Goal: Information Seeking & Learning: Check status

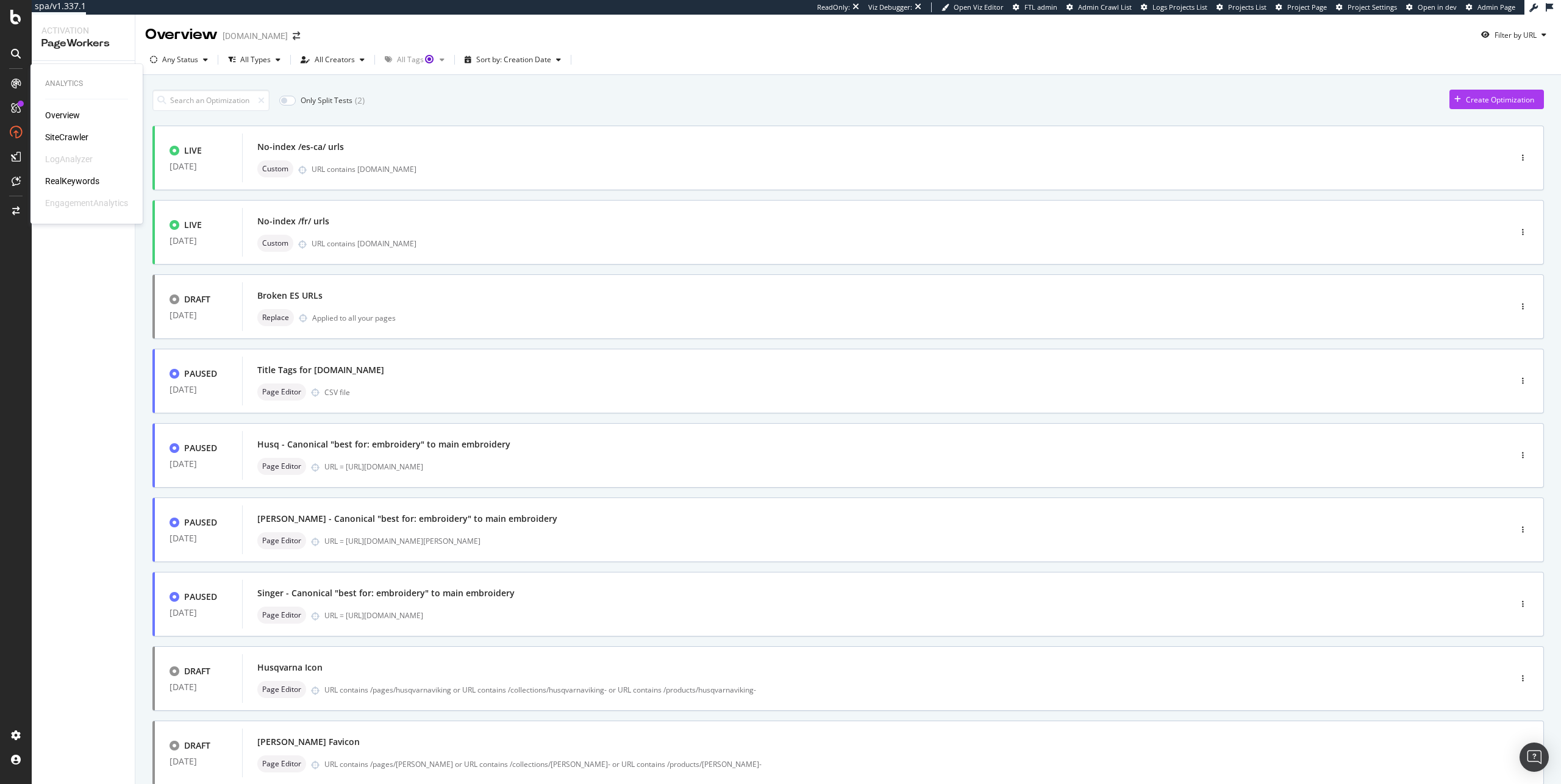
click at [71, 117] on div "Overview" at bounding box center [62, 115] width 35 height 12
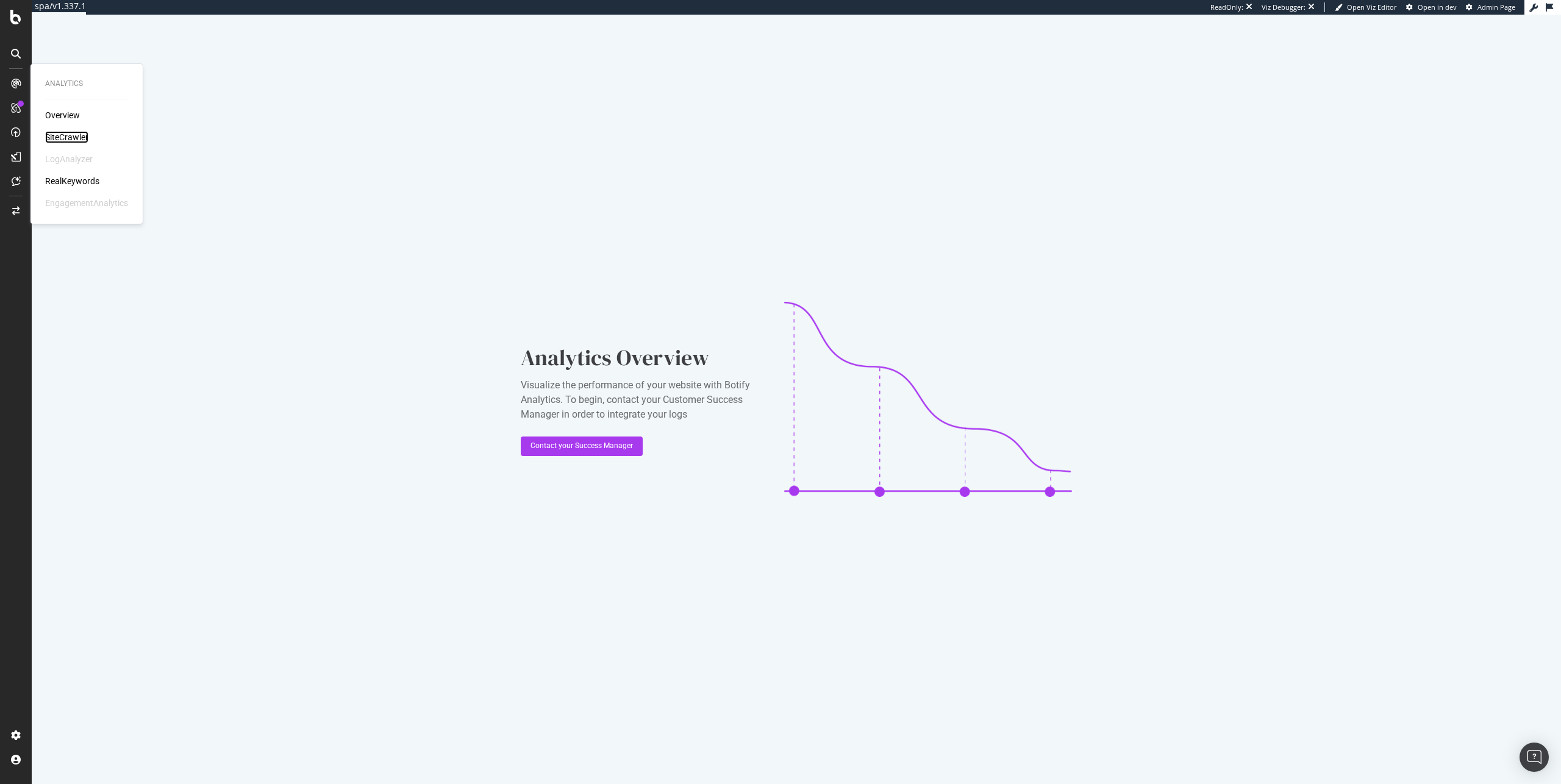
click at [77, 134] on div "SiteCrawler" at bounding box center [67, 137] width 43 height 12
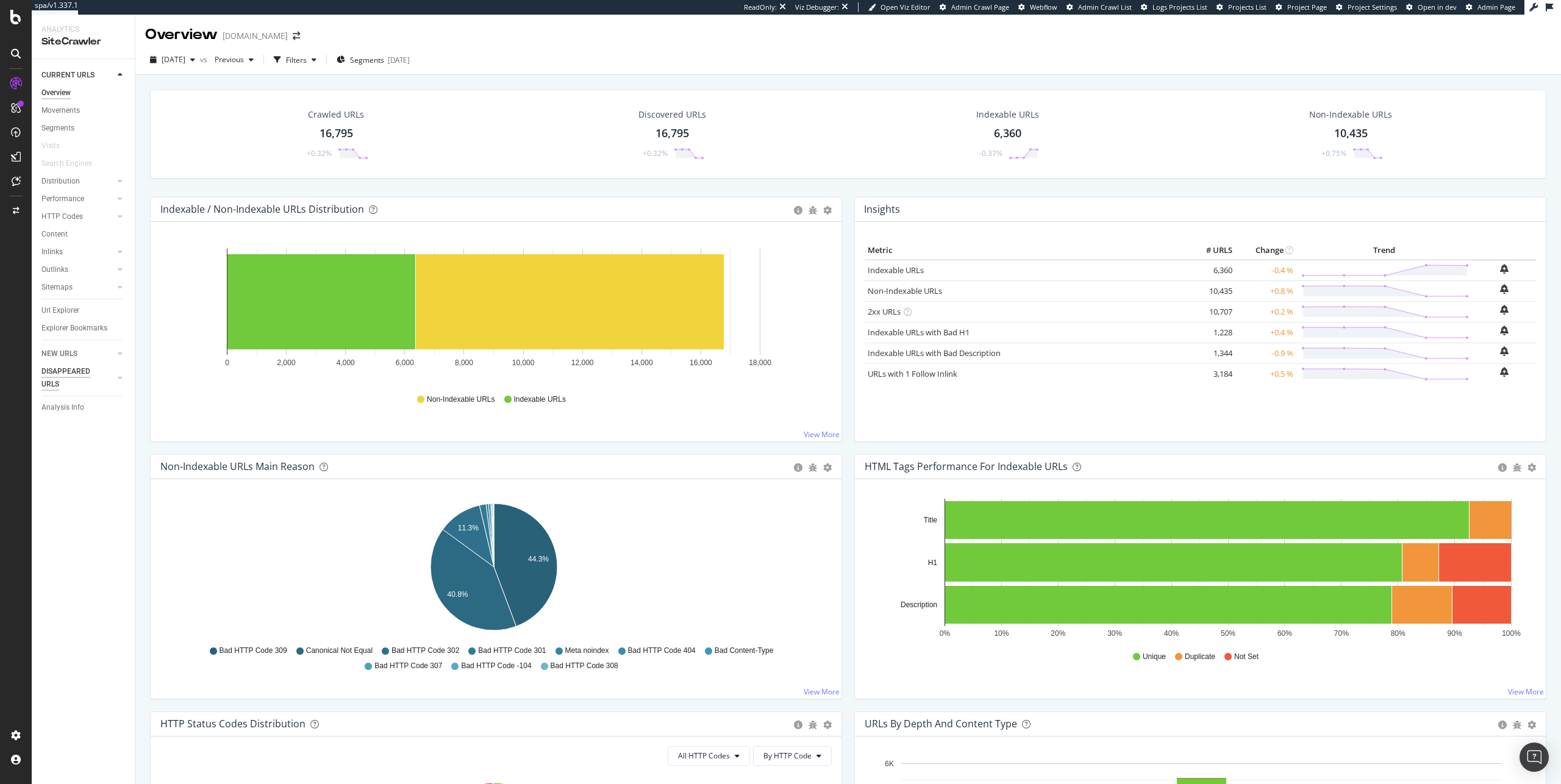
click at [76, 370] on div "DISAPPEARED URLS" at bounding box center [72, 378] width 62 height 26
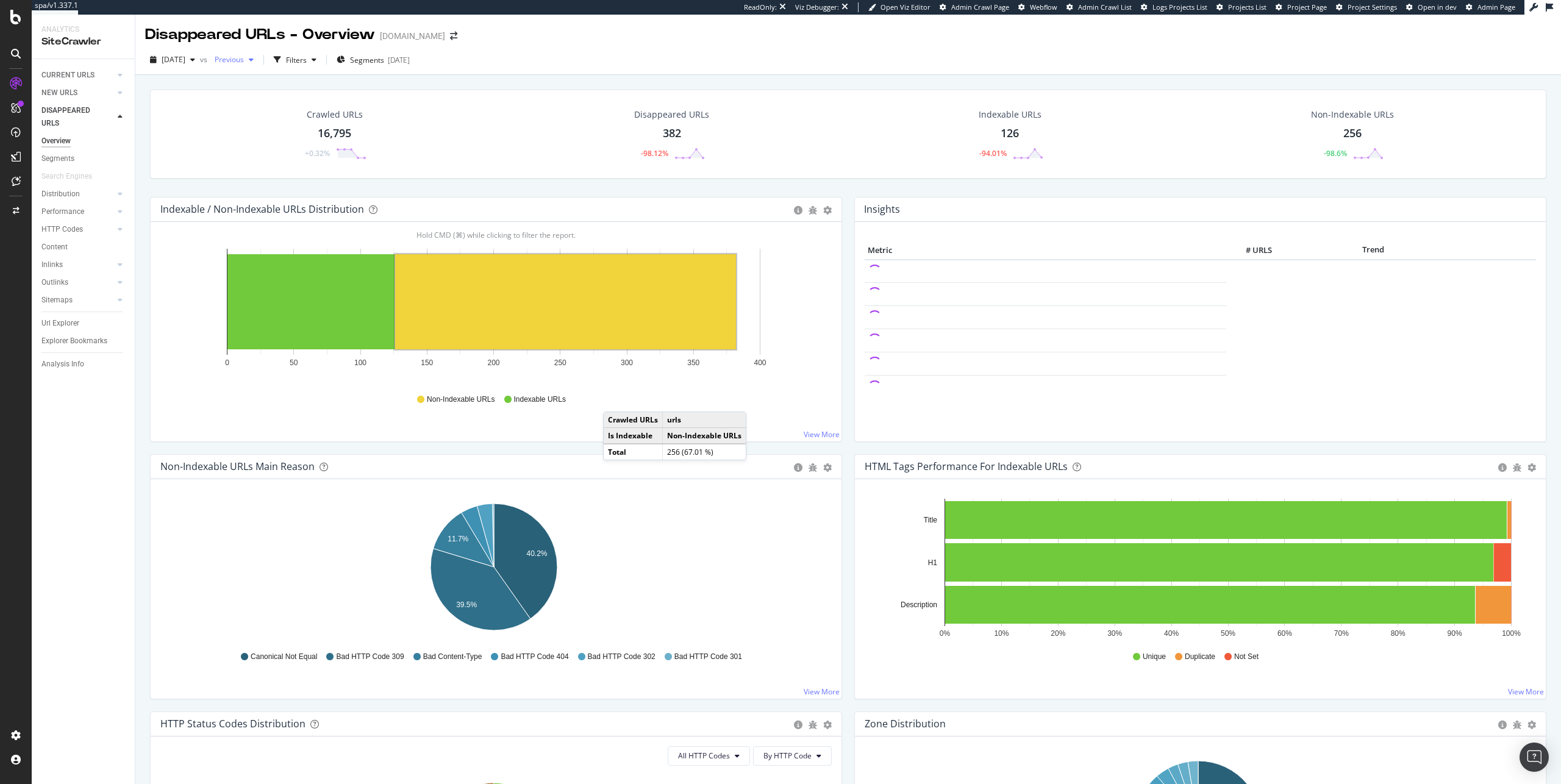
click at [244, 58] on span "Previous" at bounding box center [227, 59] width 34 height 10
click at [286, 151] on div "[DATE]" at bounding box center [269, 149] width 63 height 11
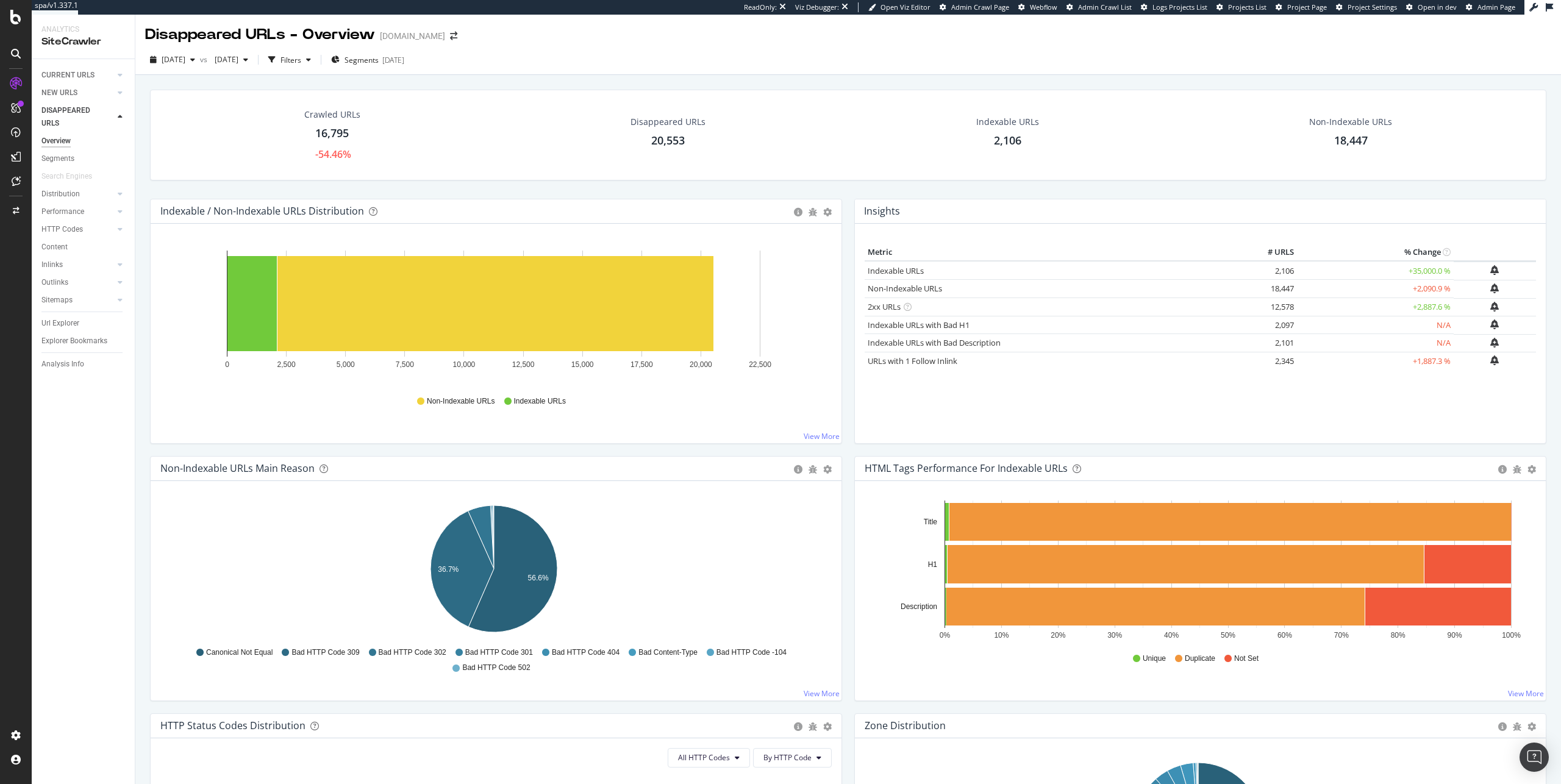
click at [666, 140] on div "20,553" at bounding box center [668, 140] width 33 height 16
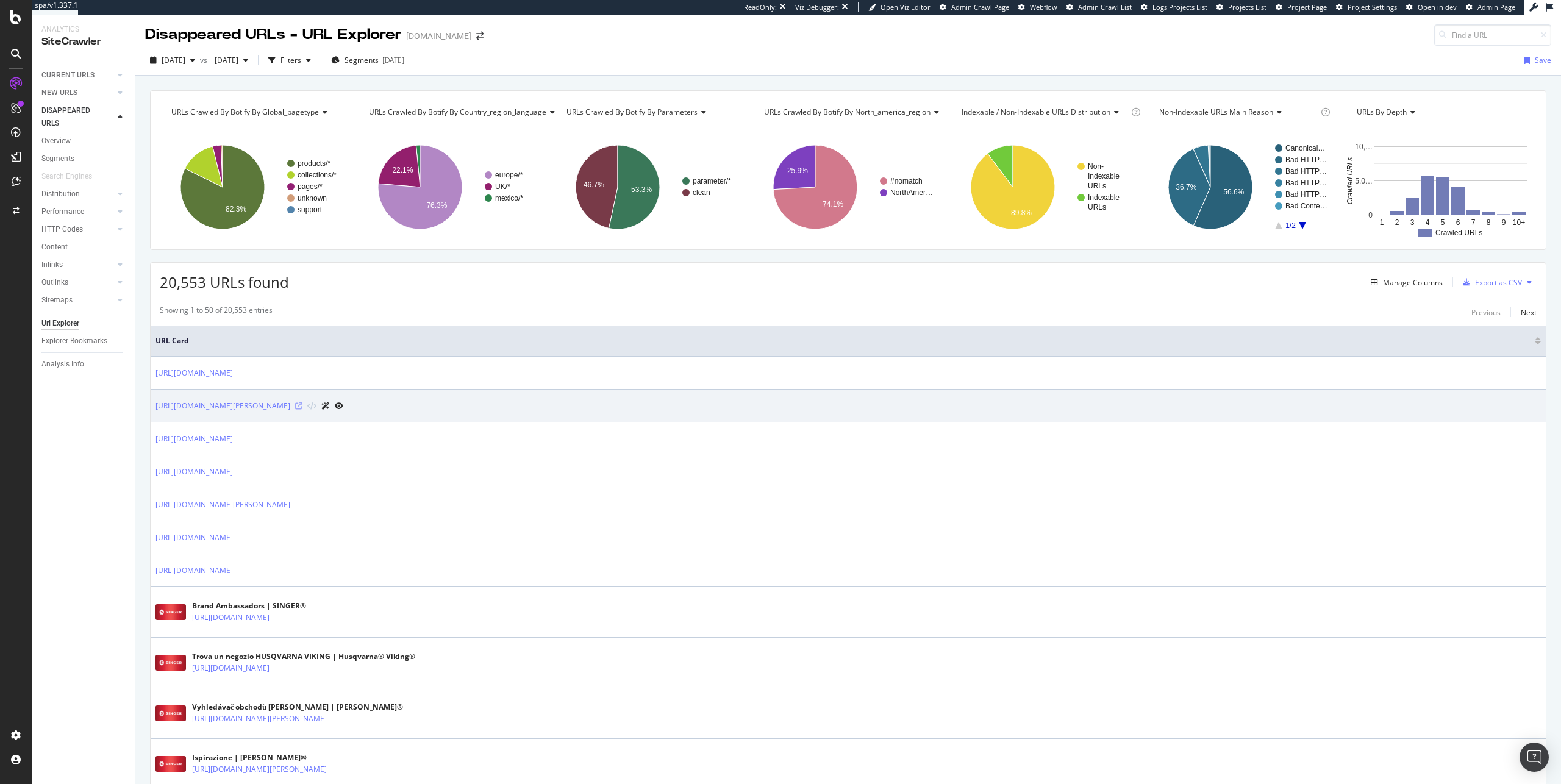
click at [303, 404] on icon at bounding box center [298, 406] width 7 height 7
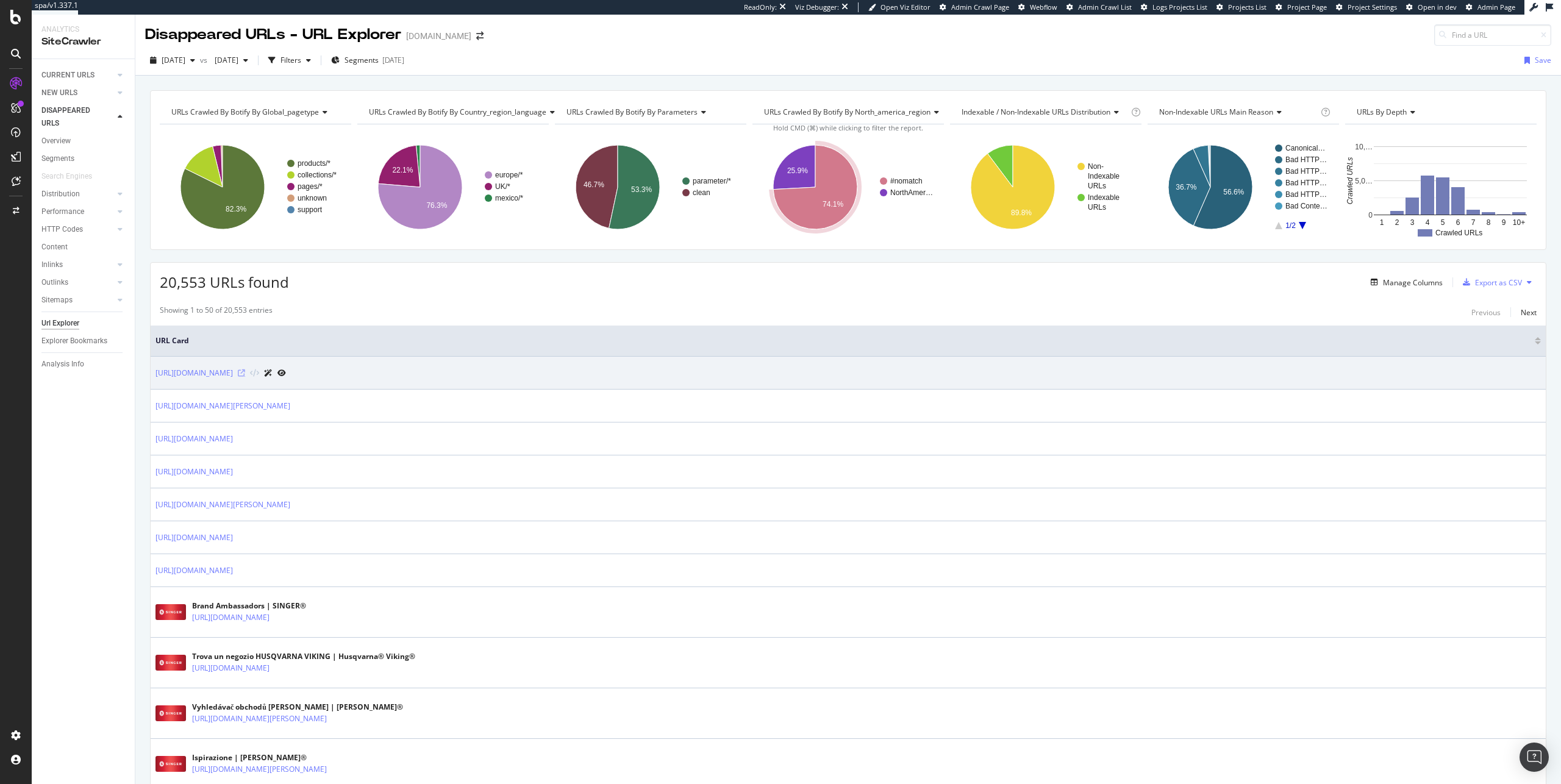
click at [245, 372] on icon at bounding box center [242, 373] width 7 height 7
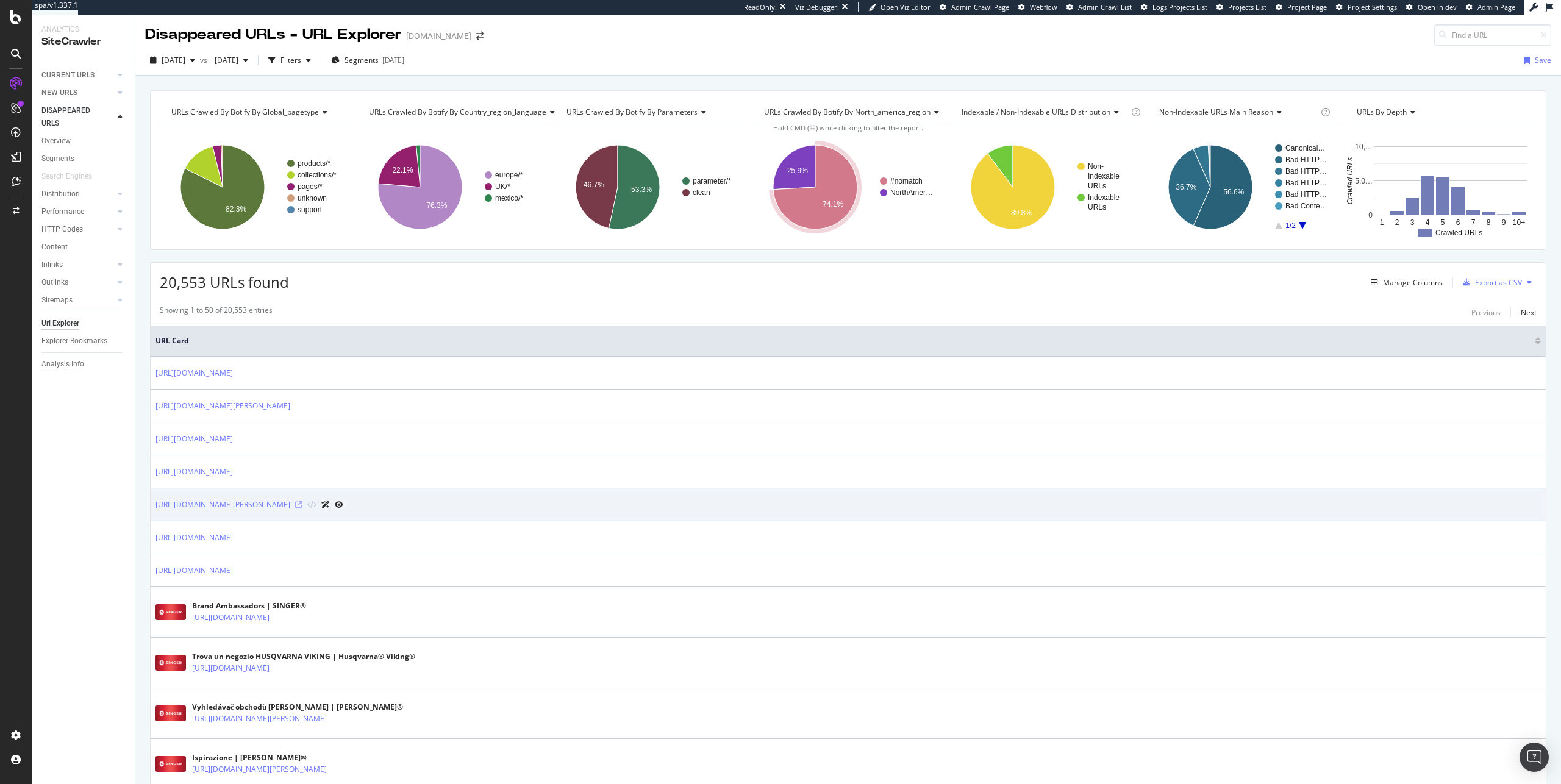
click at [303, 504] on icon at bounding box center [298, 505] width 7 height 7
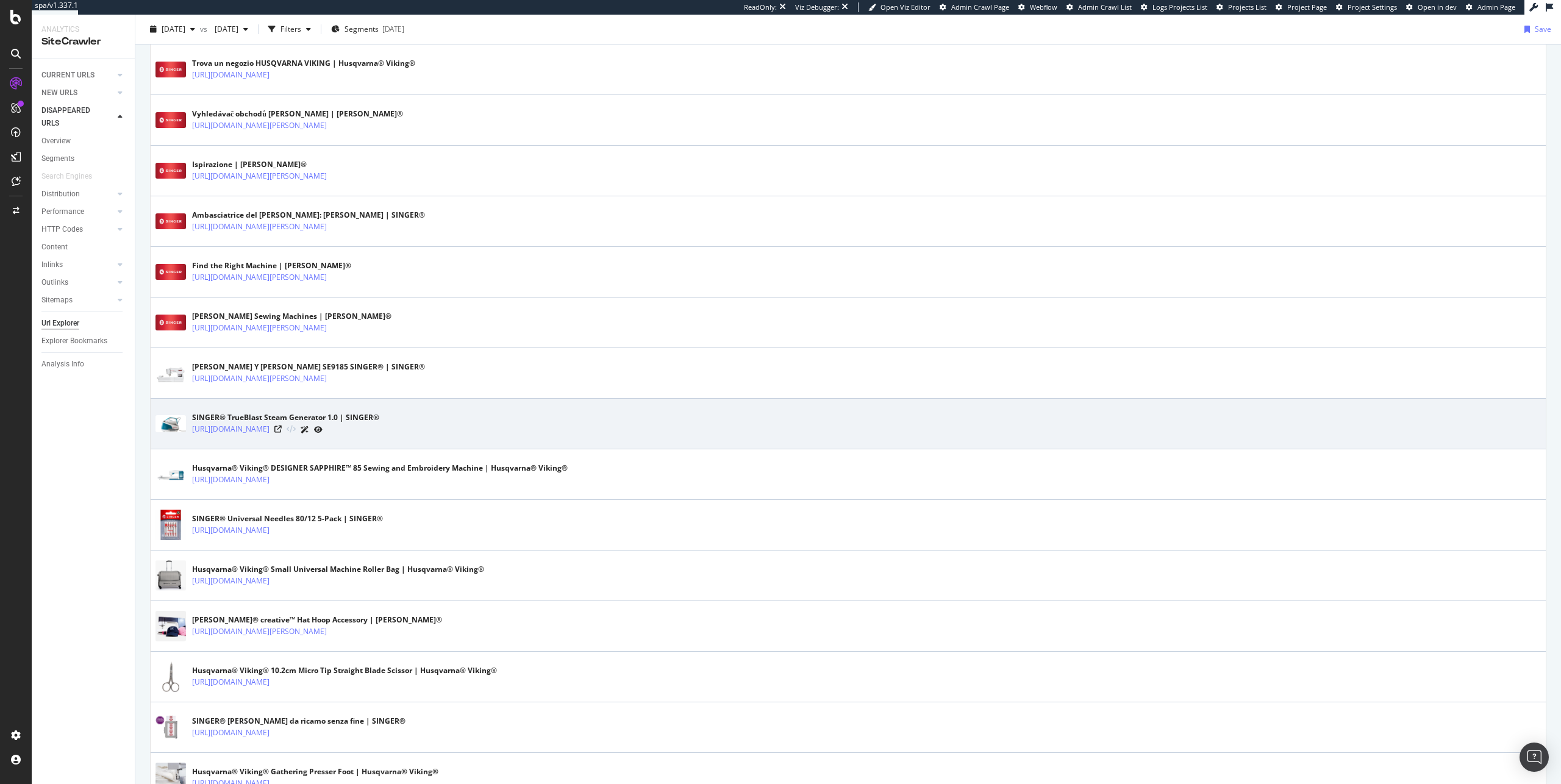
scroll to position [591, 0]
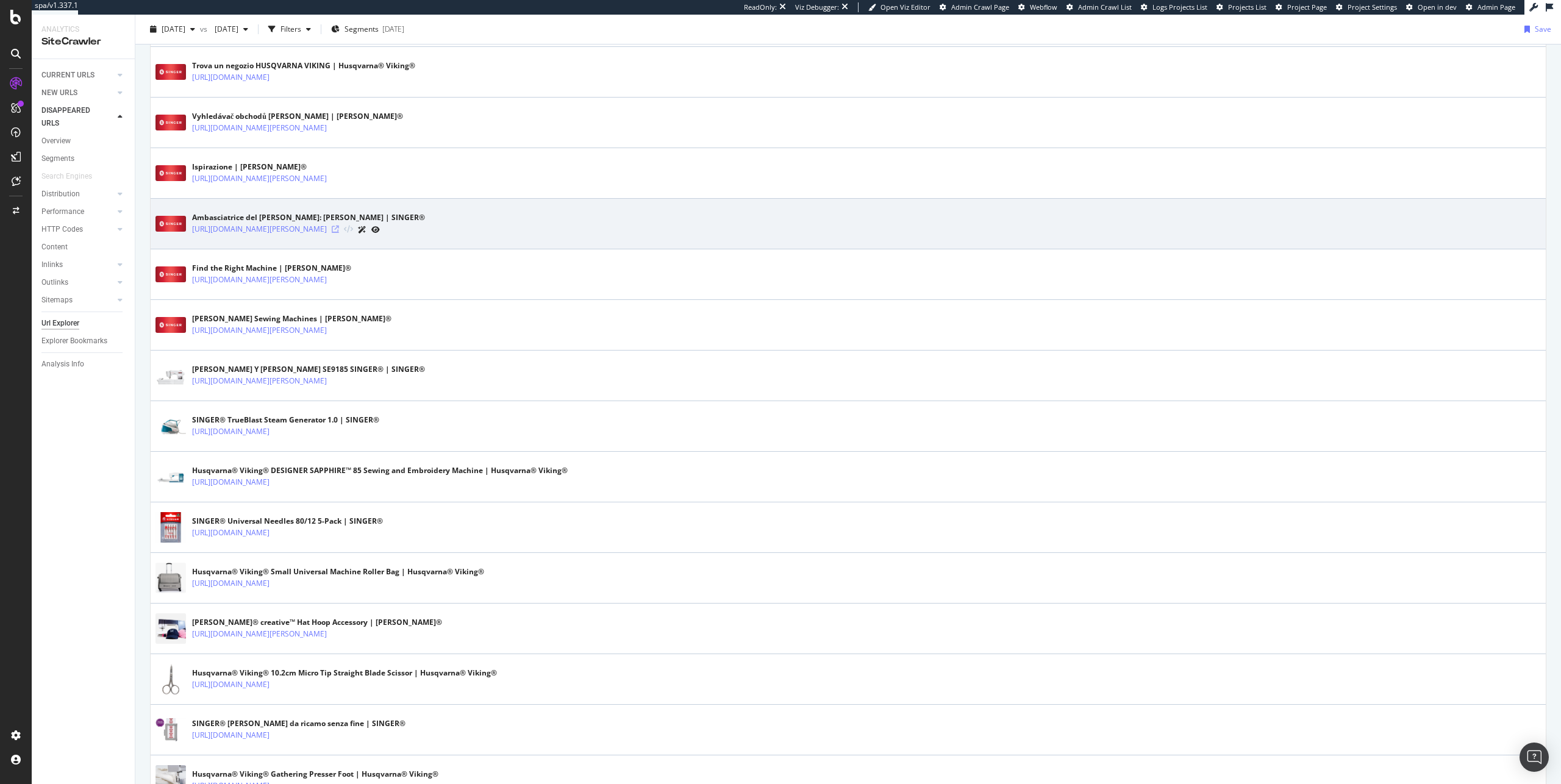
click at [339, 228] on icon at bounding box center [335, 229] width 7 height 7
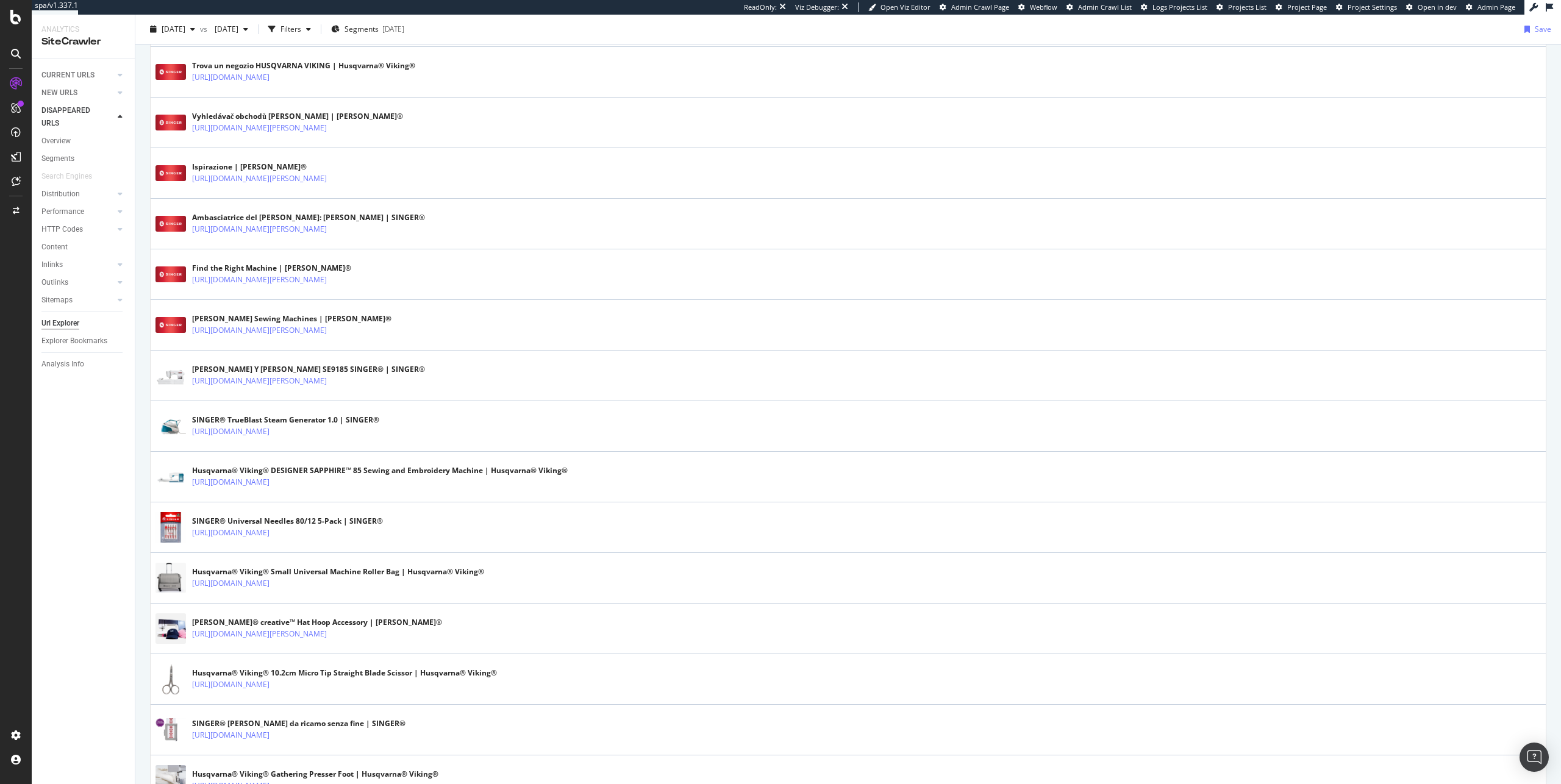
scroll to position [0, 0]
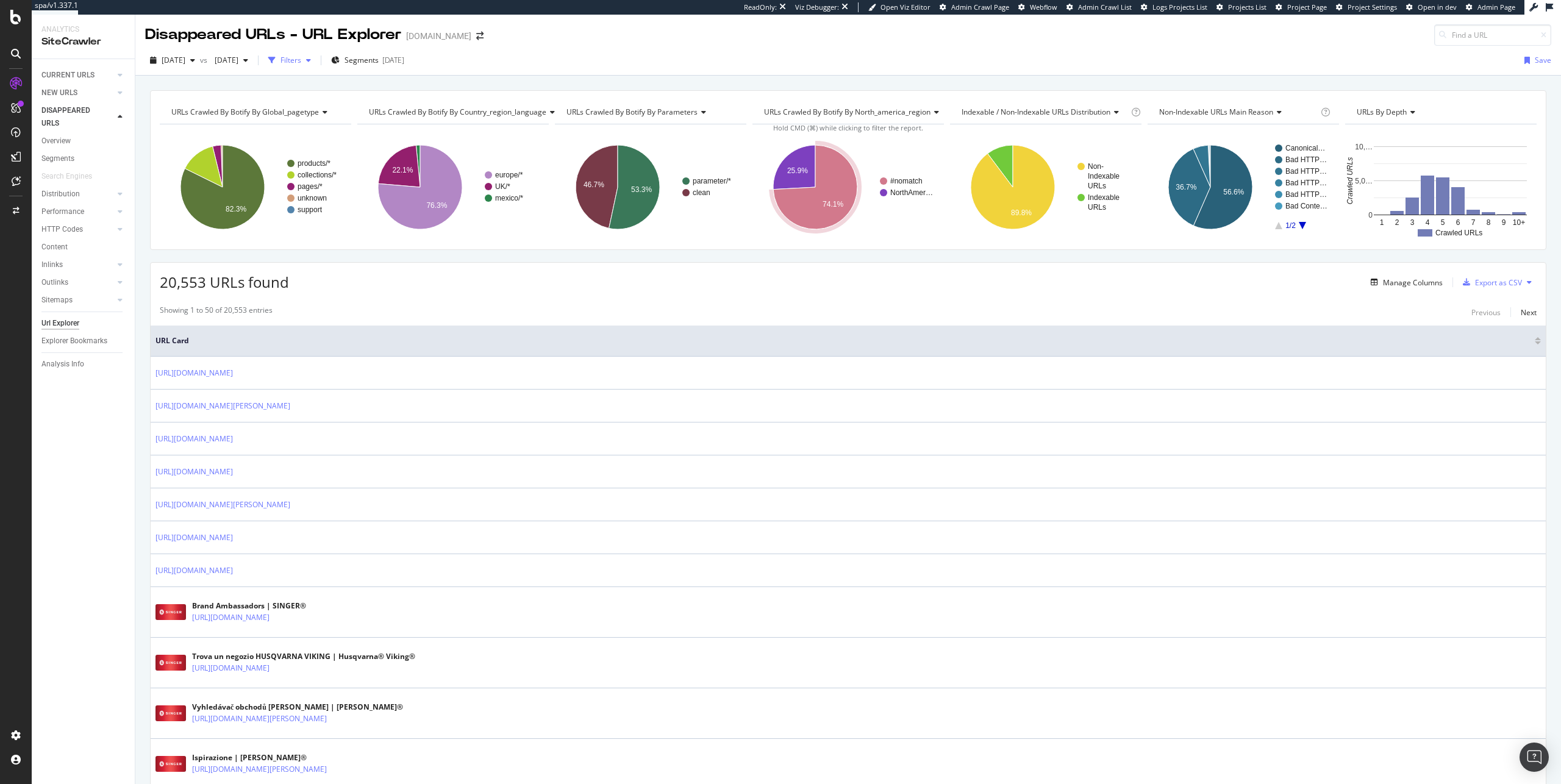
click at [301, 62] on div "Filters" at bounding box center [290, 60] width 21 height 10
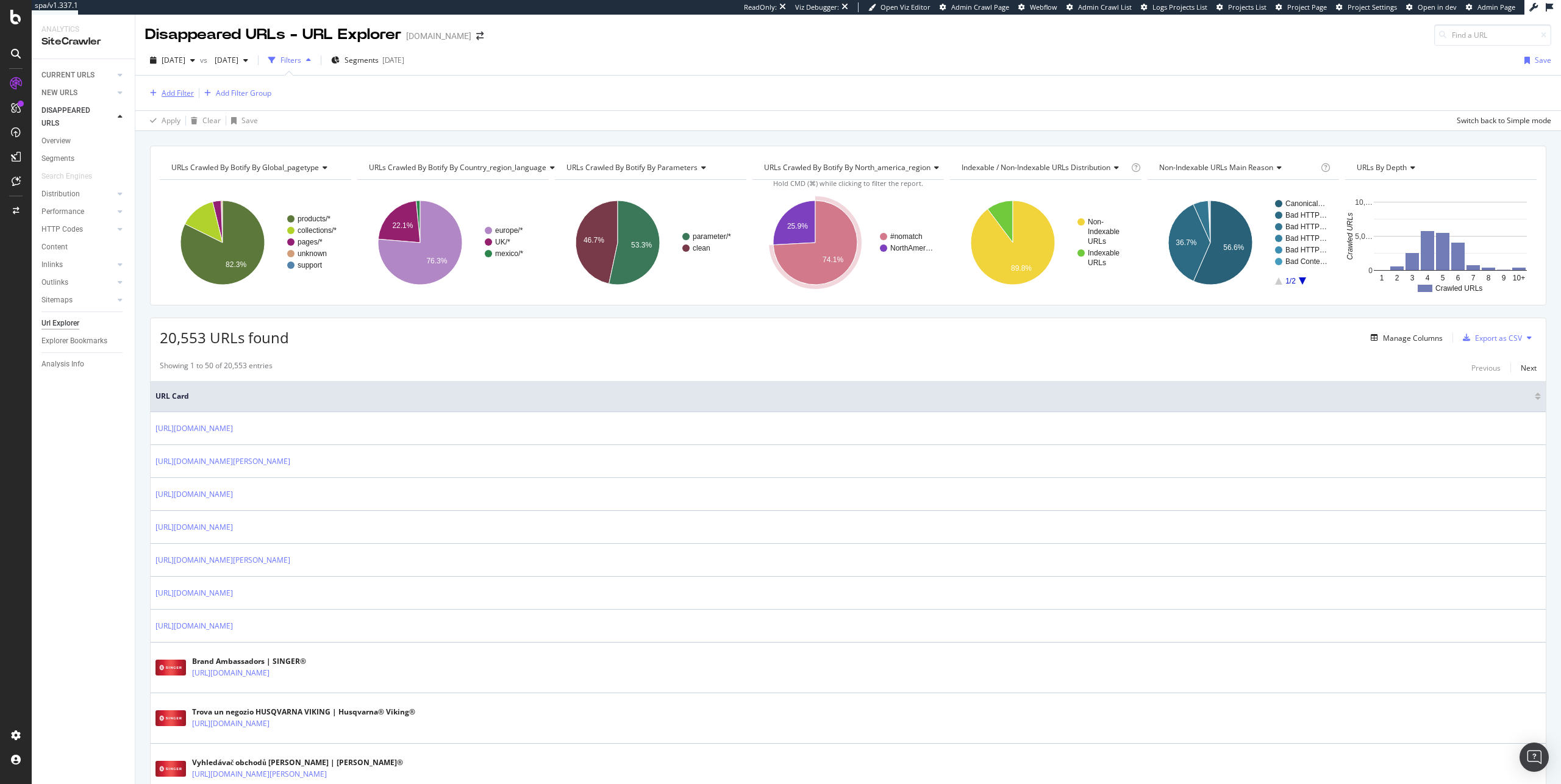
click at [184, 92] on div "Add Filter" at bounding box center [178, 92] width 33 height 10
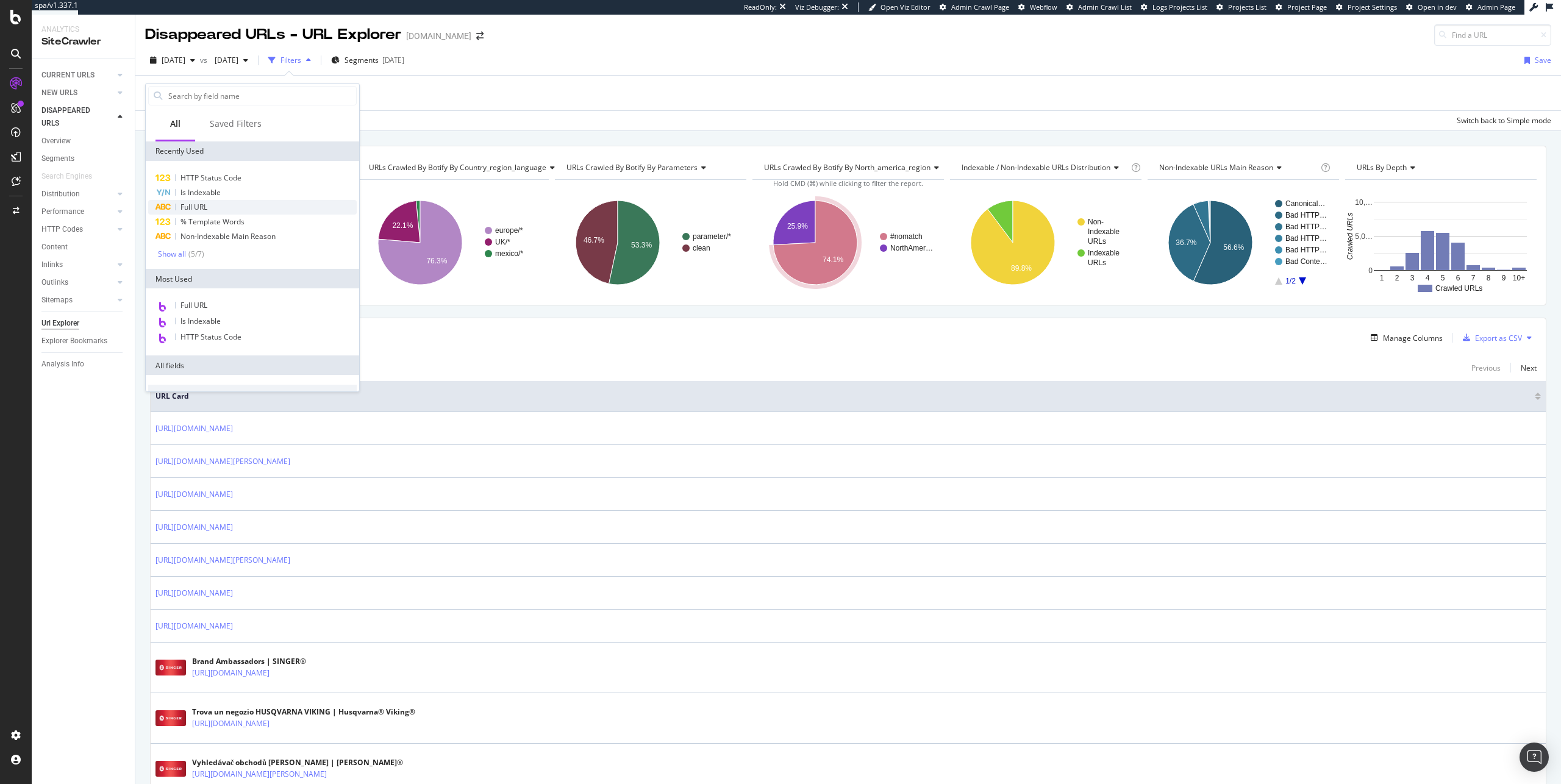
click at [239, 210] on div "Full URL" at bounding box center [252, 208] width 208 height 15
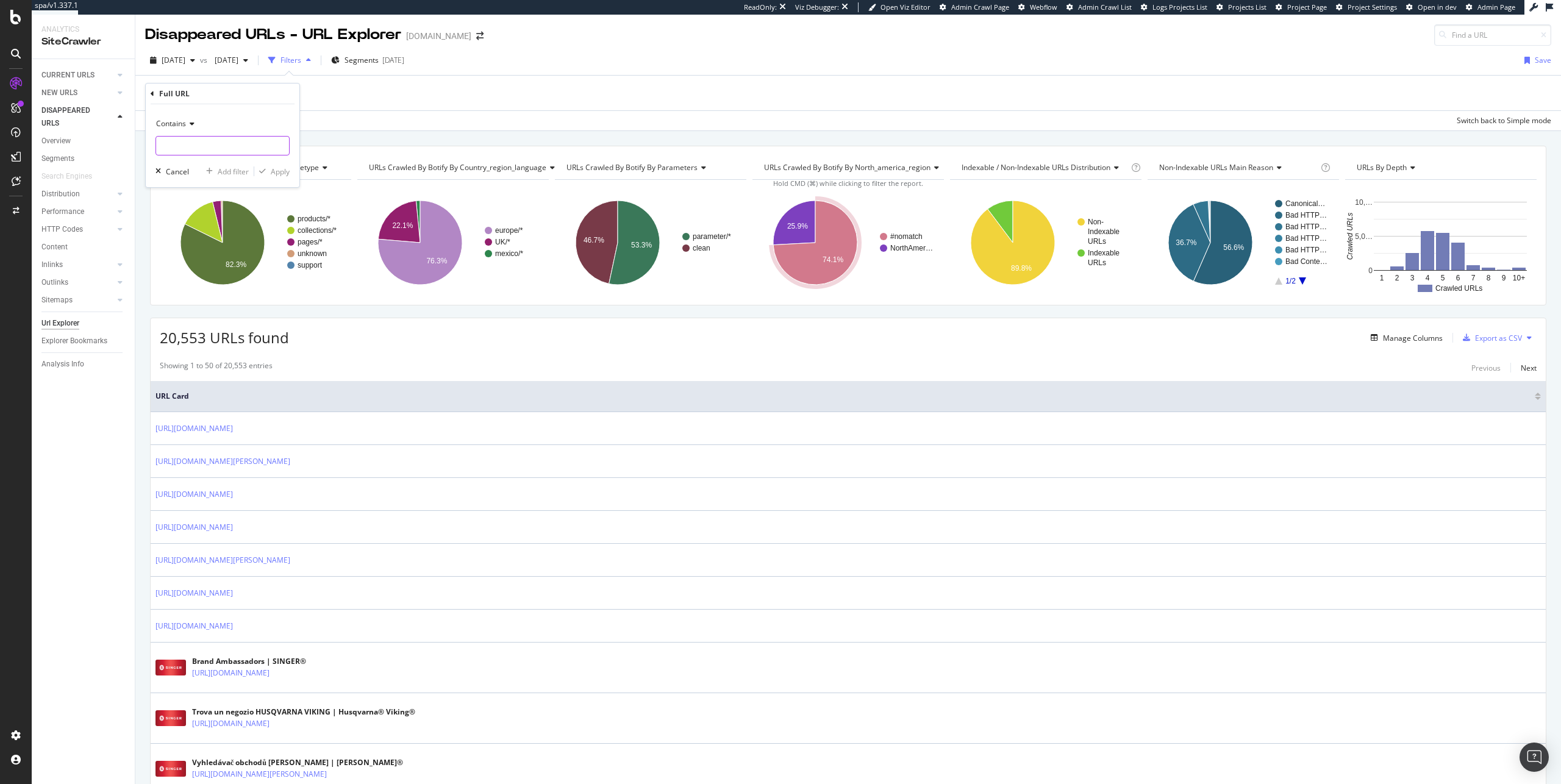
click at [251, 145] on input "text" at bounding box center [223, 145] width 133 height 20
type input "[DOMAIN_NAME]"
click at [286, 166] on div "Apply" at bounding box center [280, 171] width 19 height 10
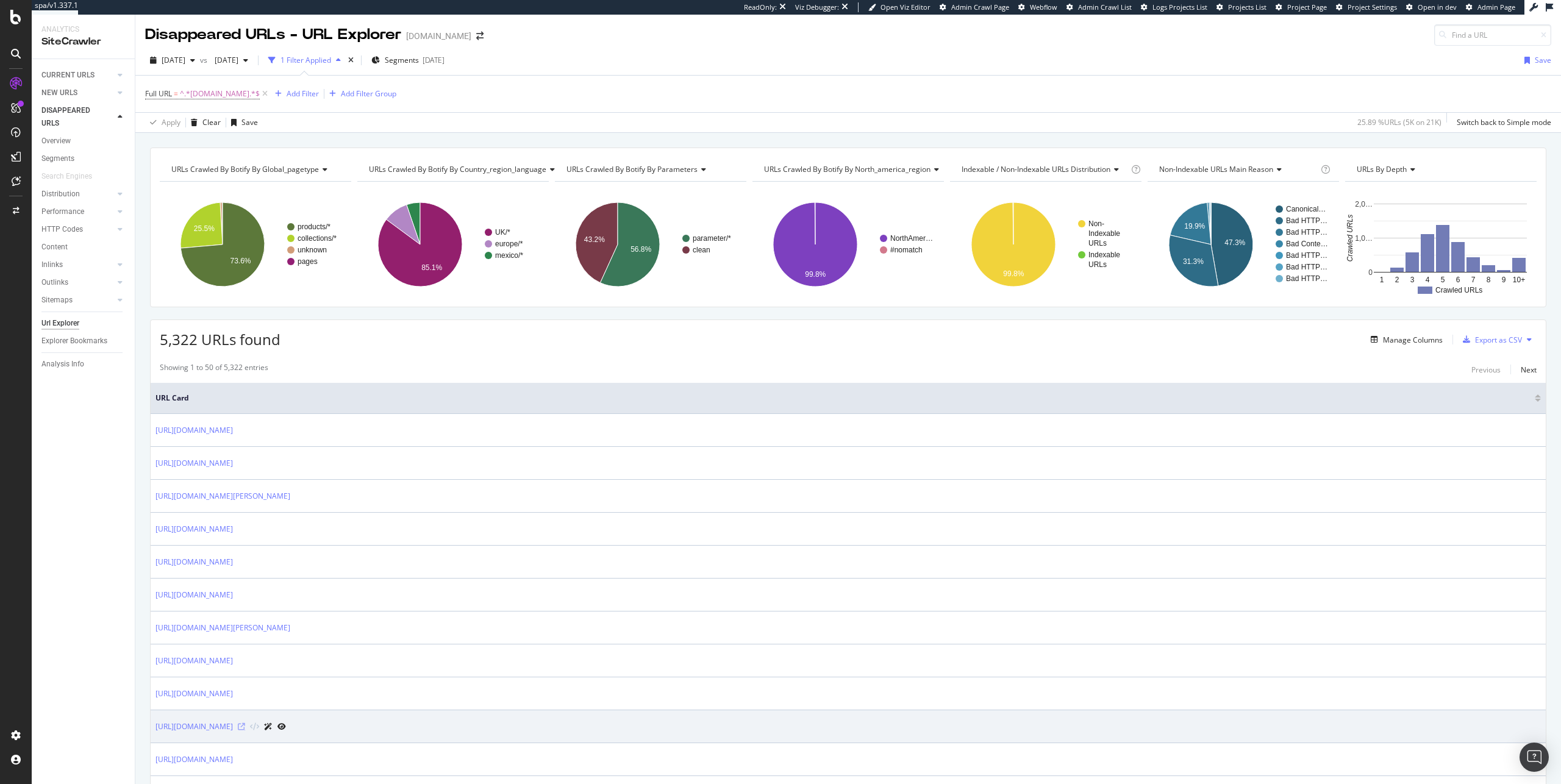
click at [245, 724] on icon at bounding box center [242, 726] width 7 height 7
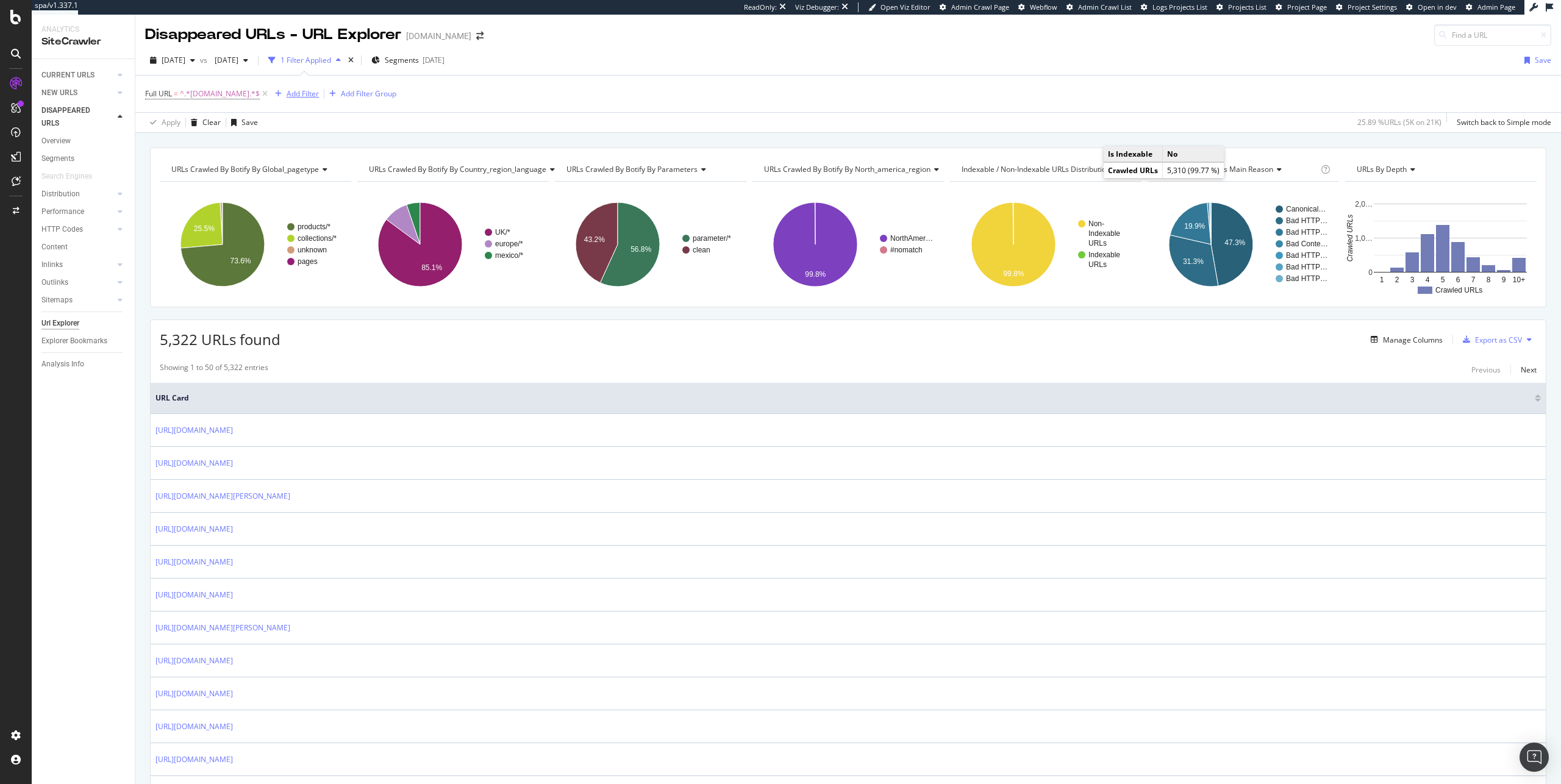
click at [304, 94] on div "Add Filter" at bounding box center [303, 93] width 33 height 10
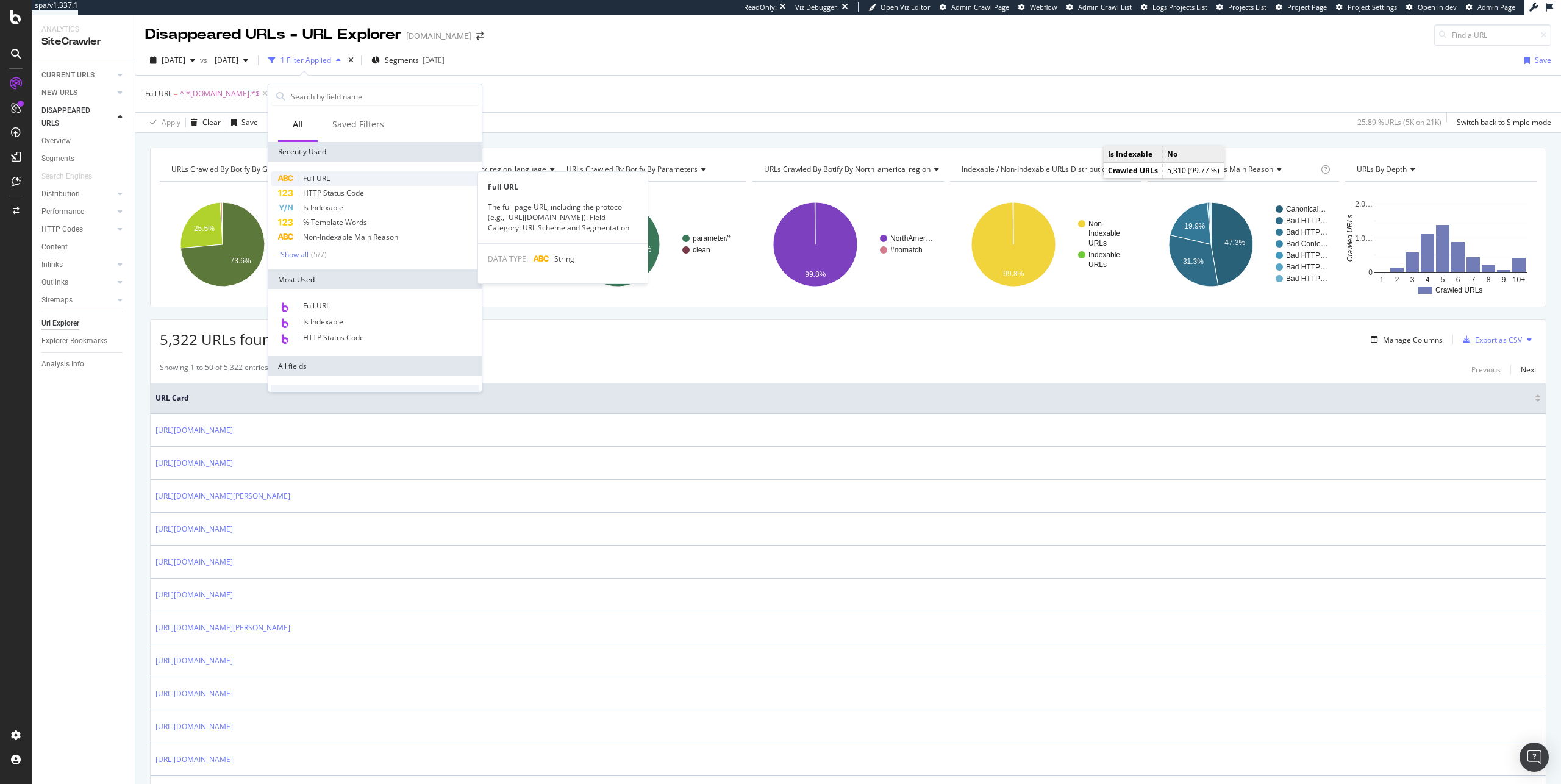
click at [358, 182] on div "Full URL" at bounding box center [374, 179] width 208 height 15
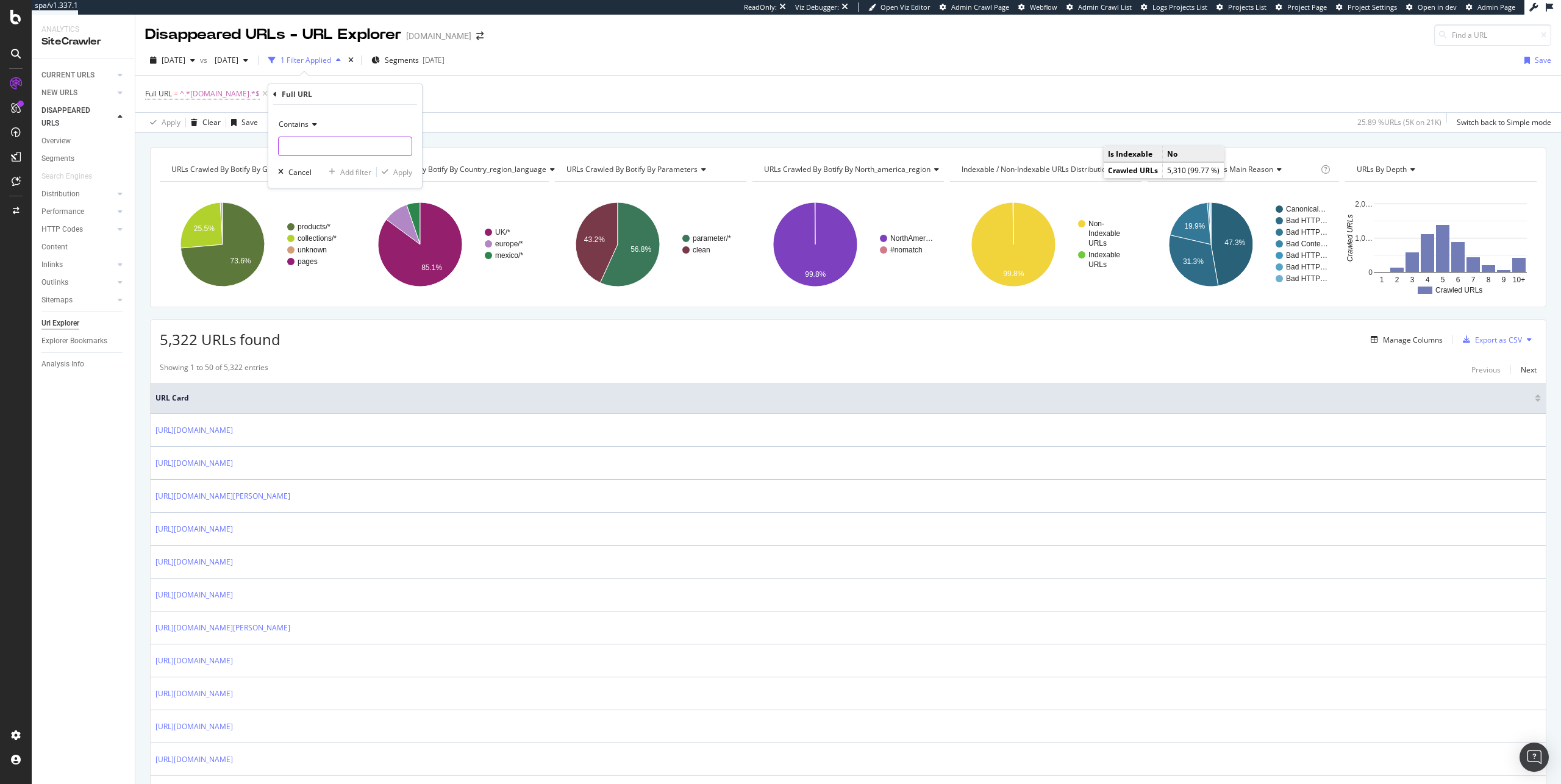
click at [315, 145] on input "text" at bounding box center [345, 146] width 133 height 20
type input "?page="
click at [408, 167] on div "Apply" at bounding box center [403, 172] width 19 height 10
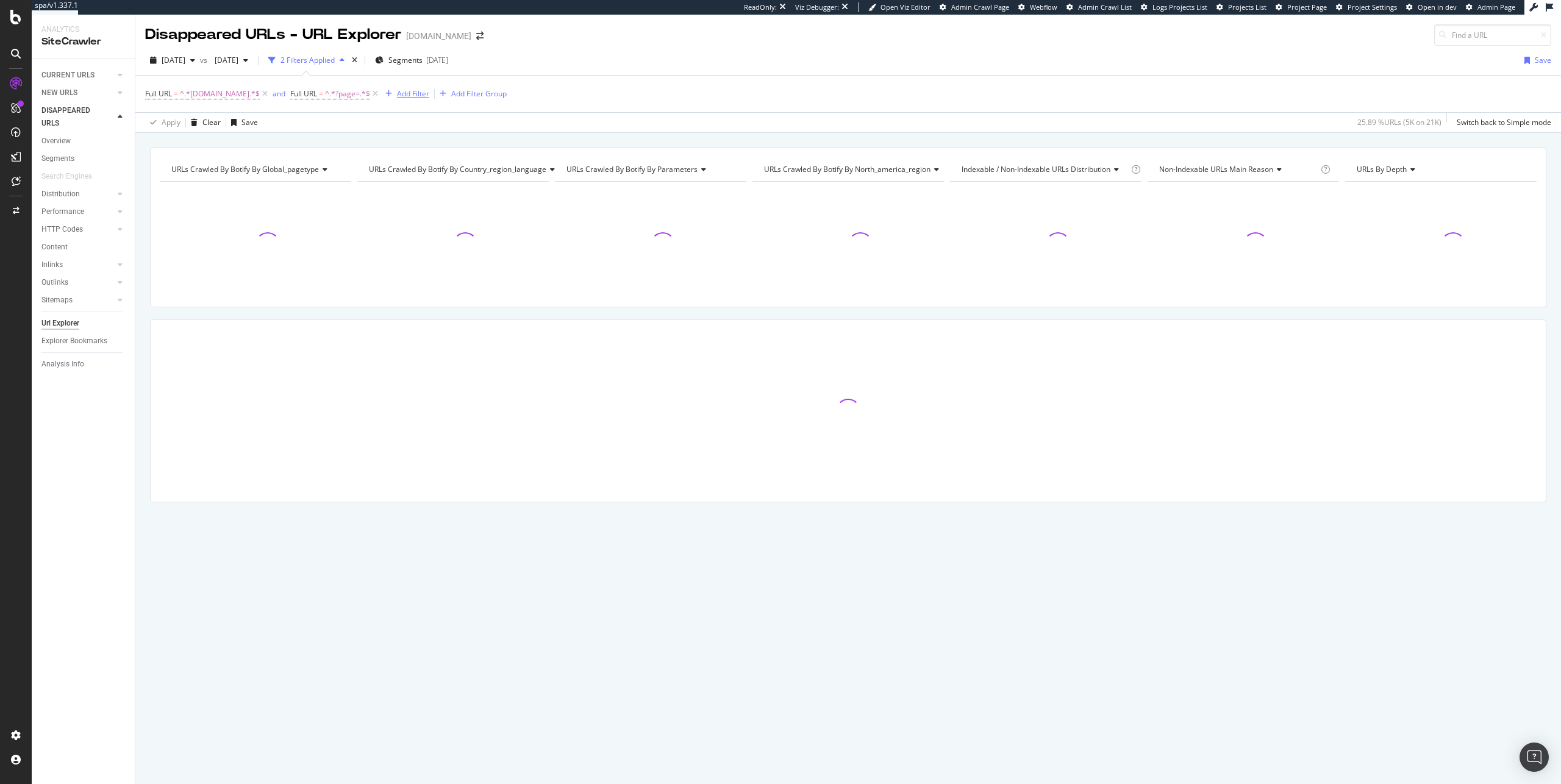
click at [402, 99] on div "Add Filter" at bounding box center [413, 93] width 33 height 10
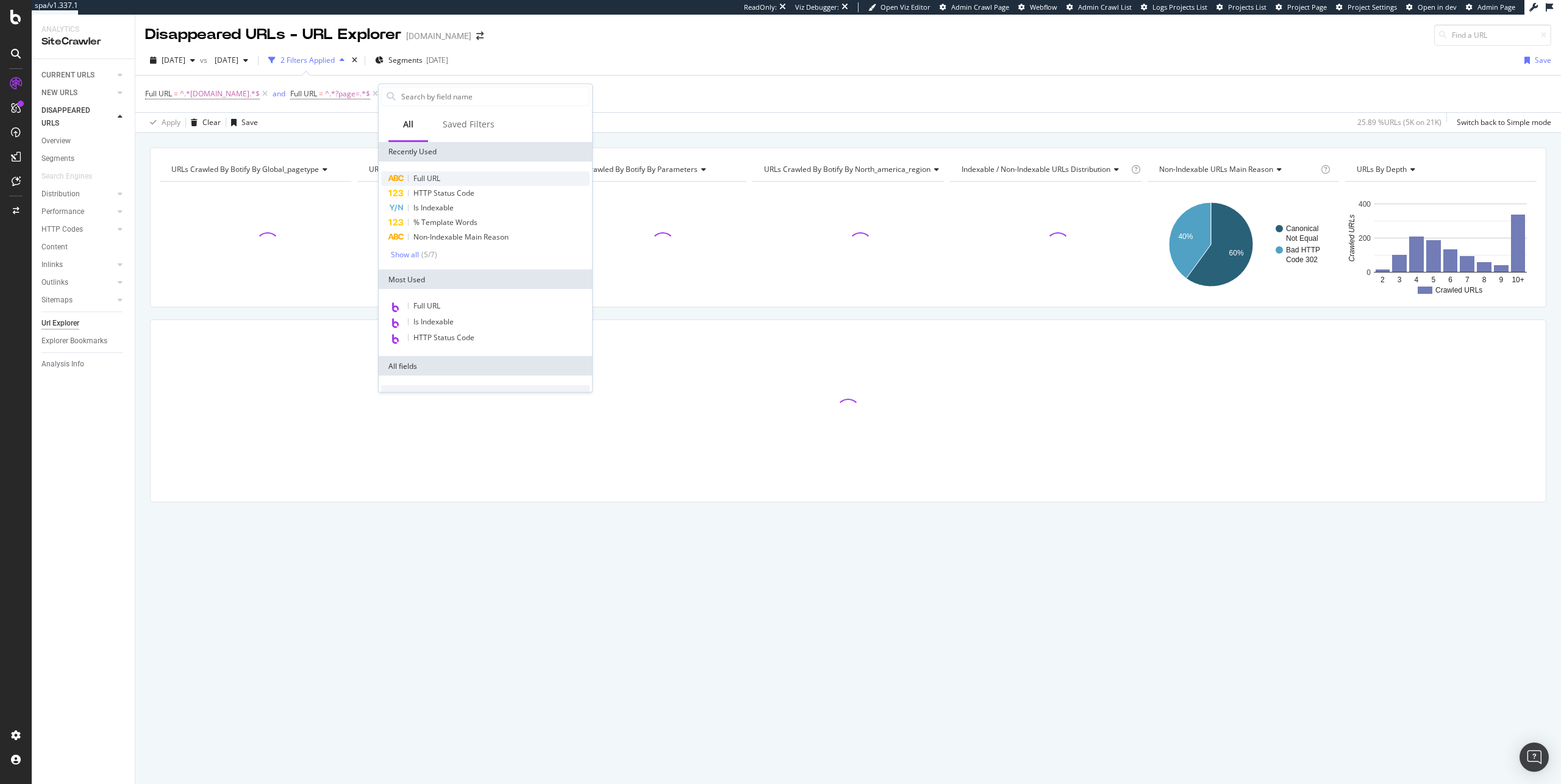
click at [427, 172] on div "Full URL" at bounding box center [485, 179] width 208 height 15
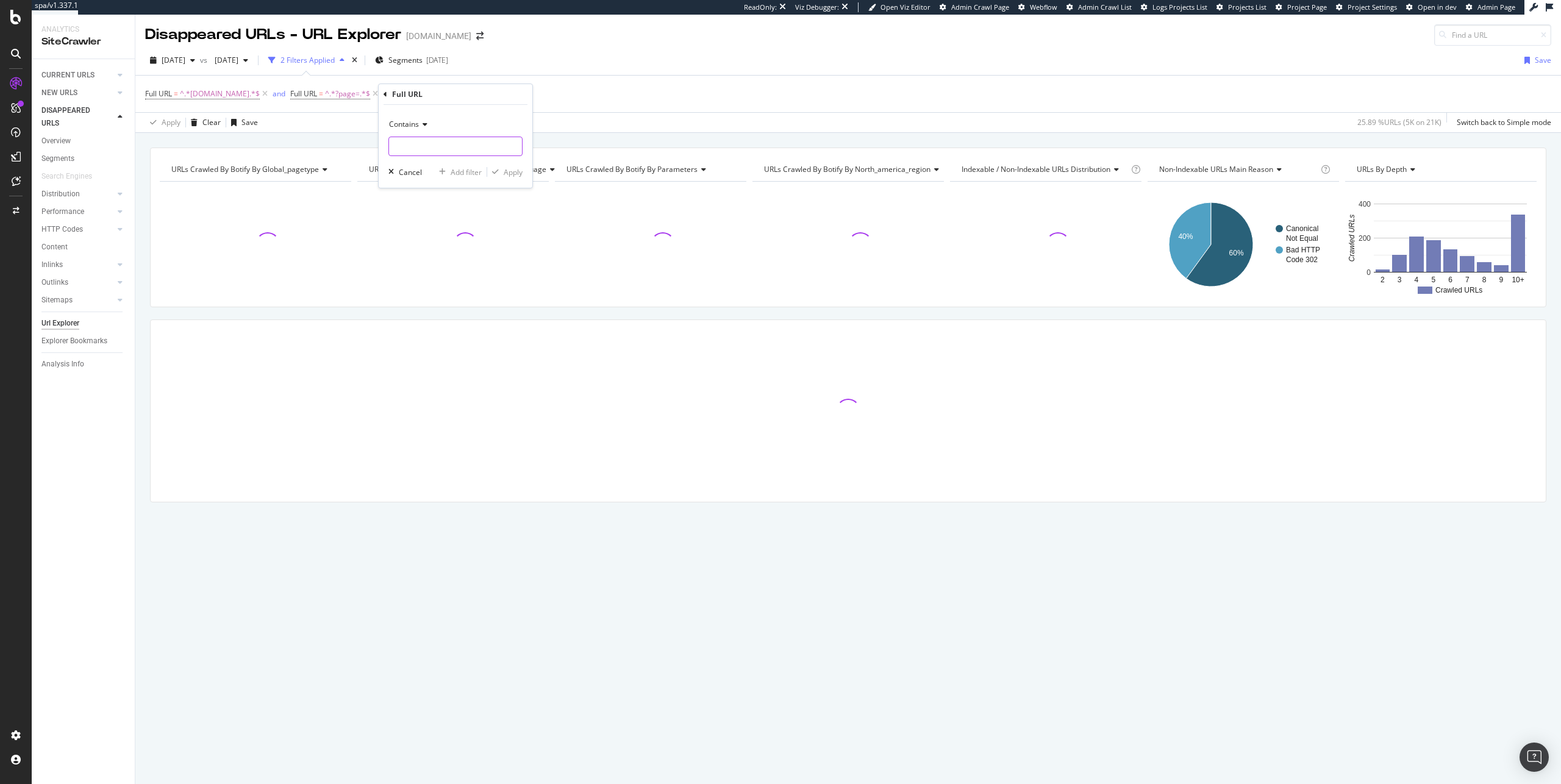
click at [431, 147] on input "text" at bounding box center [455, 146] width 133 height 20
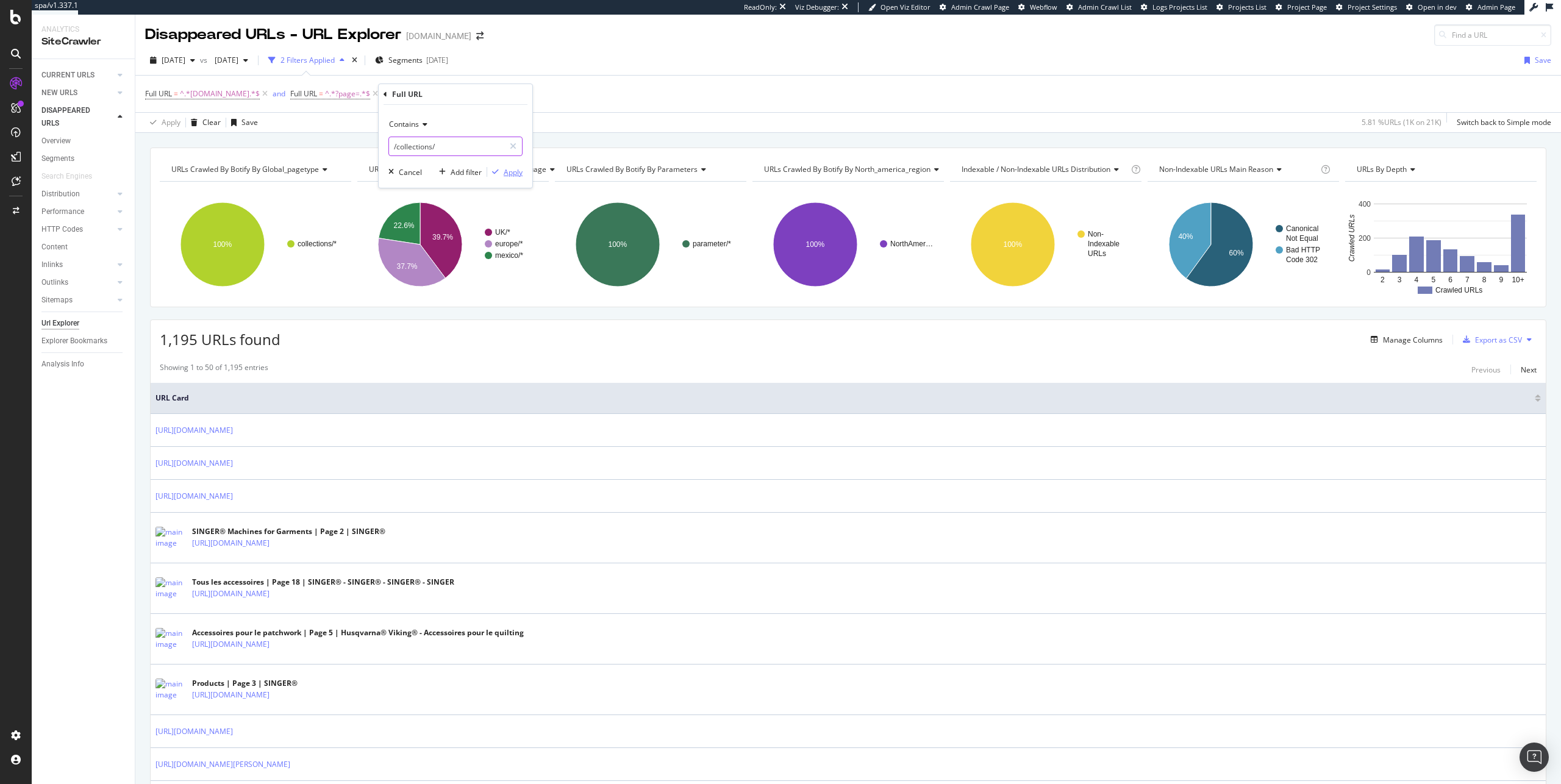
type input "/collections/"
click at [505, 170] on div "Apply" at bounding box center [513, 172] width 19 height 10
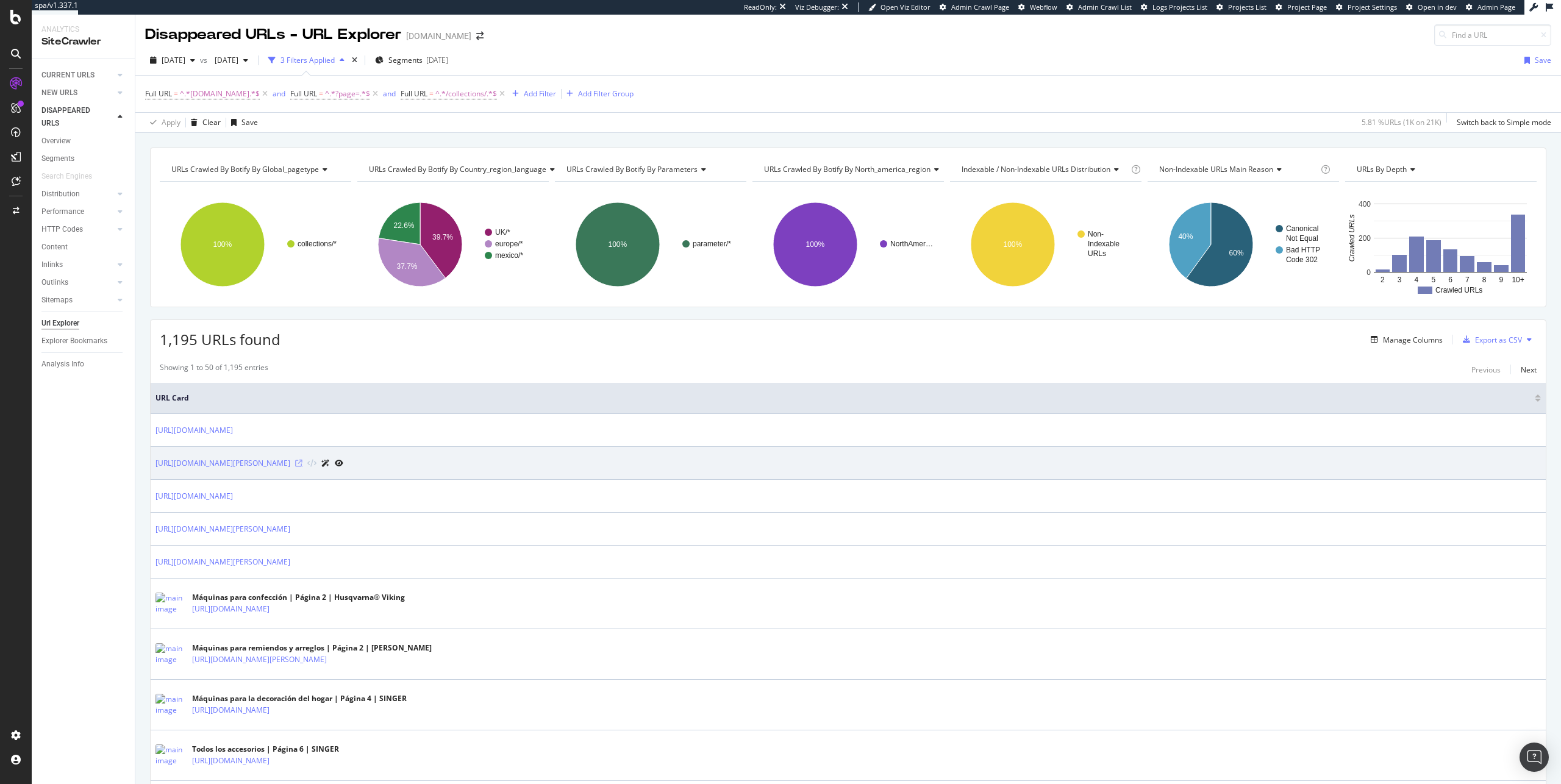
click at [303, 464] on icon at bounding box center [298, 463] width 7 height 7
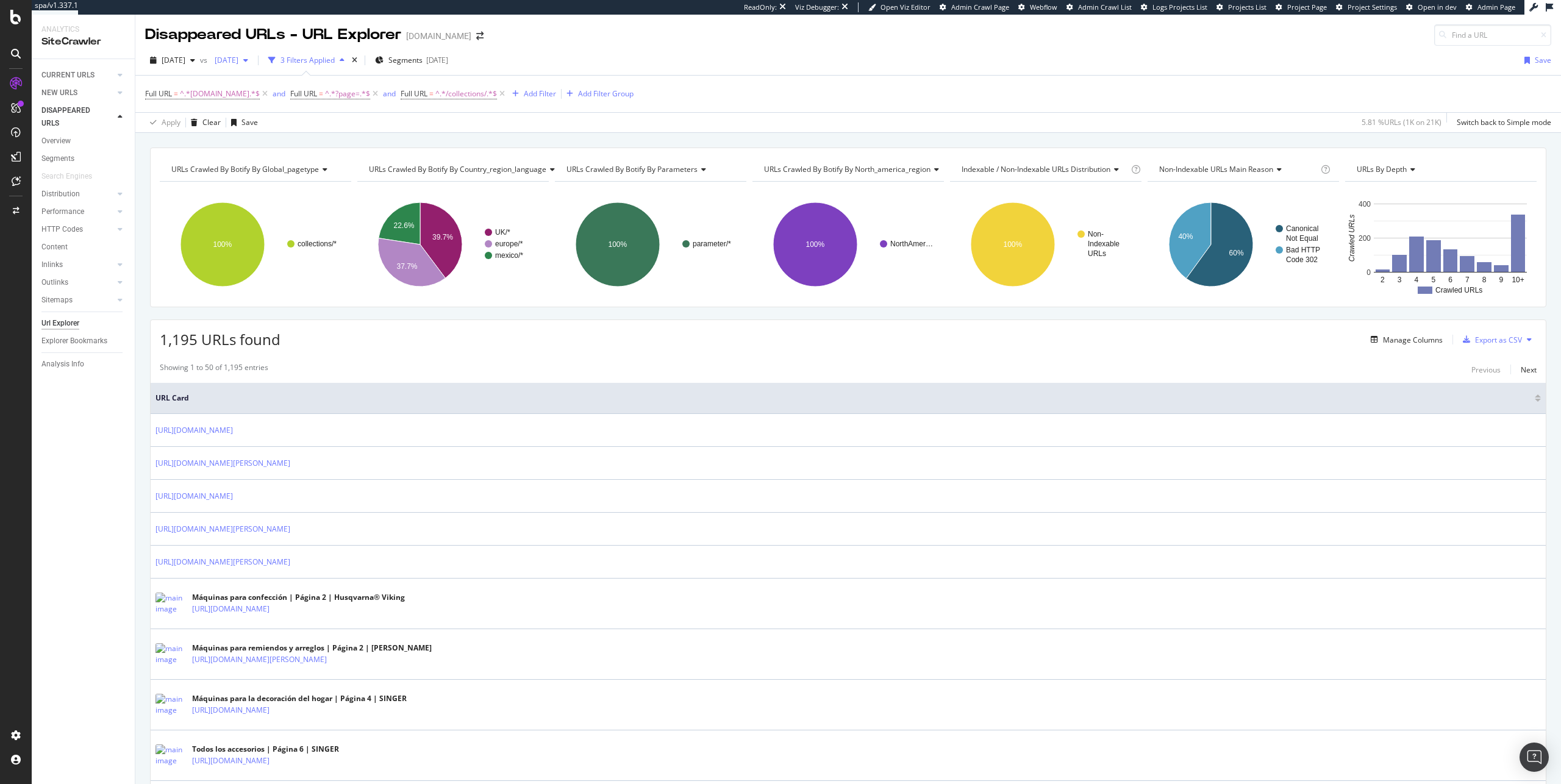
click at [238, 64] on span "[DATE]" at bounding box center [224, 60] width 28 height 10
click at [438, 140] on div "URLs Crawled By Botify By global_pagetype Chart (by Value) Table Expand Export …" at bounding box center [848, 147] width 1425 height 29
click at [335, 92] on span "^.*?page=.*$" at bounding box center [347, 94] width 45 height 17
click at [313, 122] on span "Contains" at bounding box center [313, 122] width 30 height 10
click at [379, 256] on div "Doesn't contain" at bounding box center [366, 258] width 130 height 16
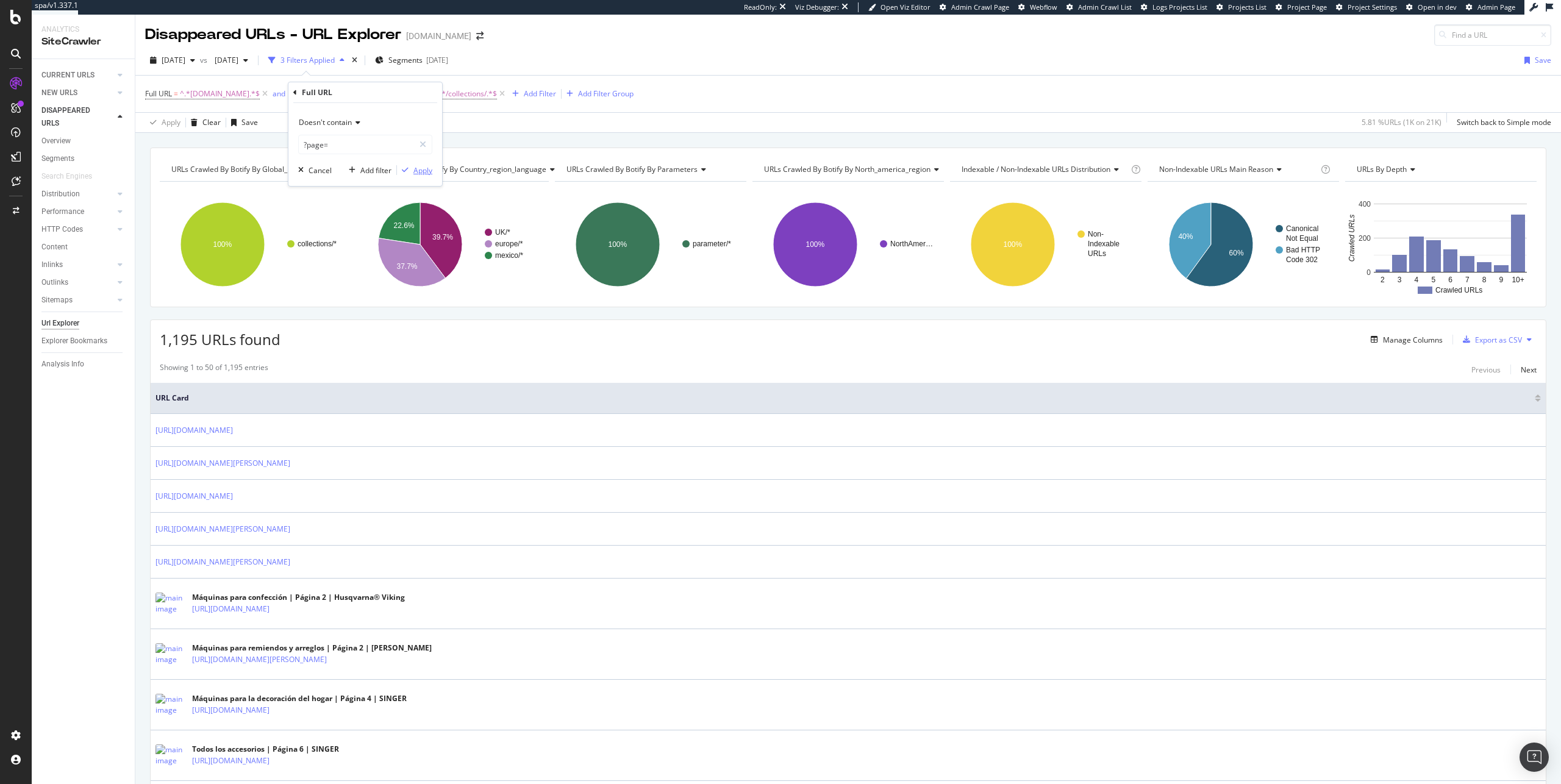
click at [418, 172] on div "Apply" at bounding box center [423, 170] width 19 height 10
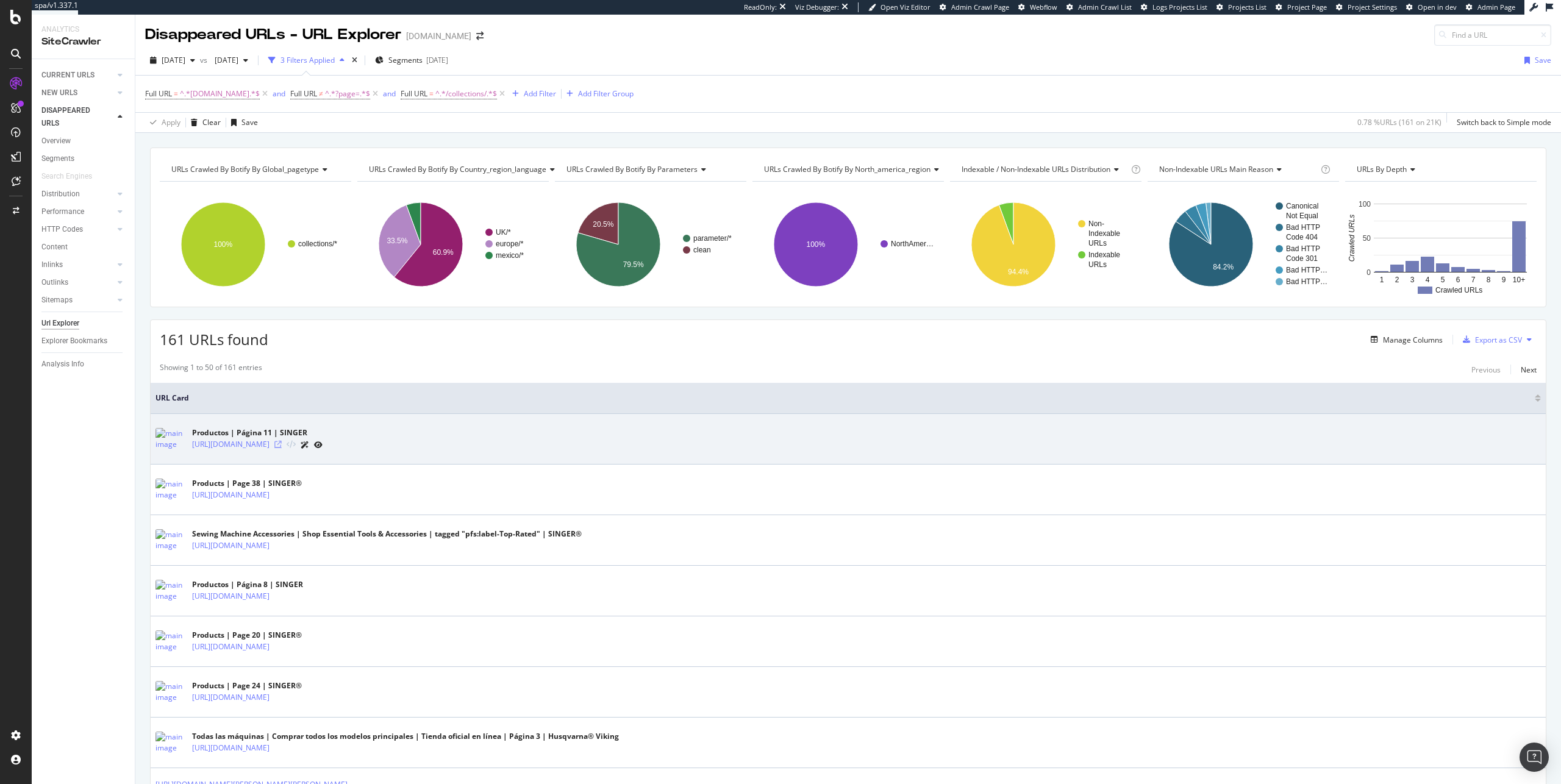
click at [282, 443] on icon at bounding box center [277, 444] width 7 height 7
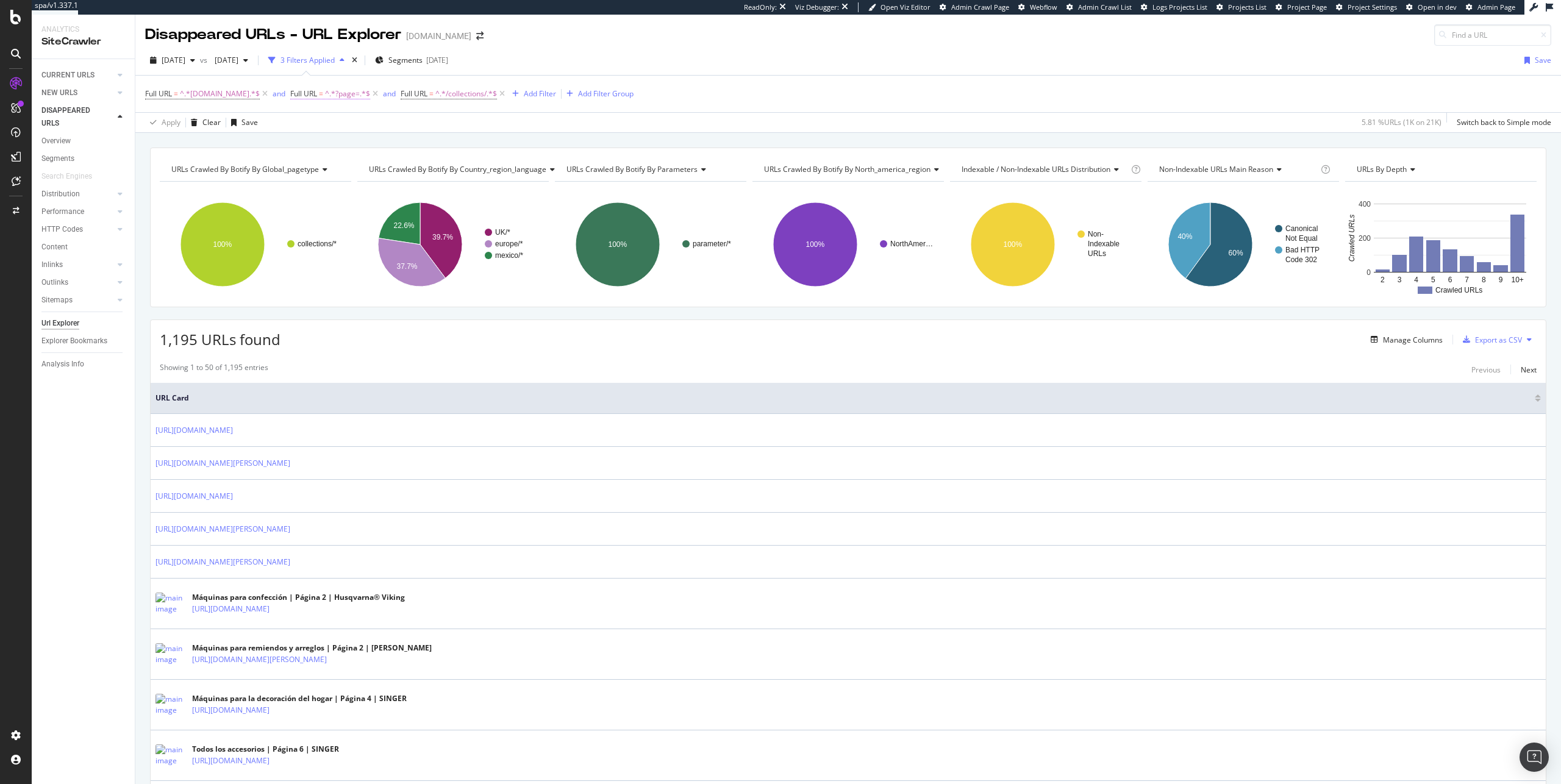
click at [355, 98] on span "^.*?page=.*$" at bounding box center [347, 94] width 45 height 17
drag, startPoint x: 307, startPoint y: 147, endPoint x: 298, endPoint y: 146, distance: 9.1
click at [298, 146] on input "?page=" at bounding box center [356, 144] width 115 height 20
type input "page="
click at [414, 172] on div "Apply" at bounding box center [423, 170] width 19 height 10
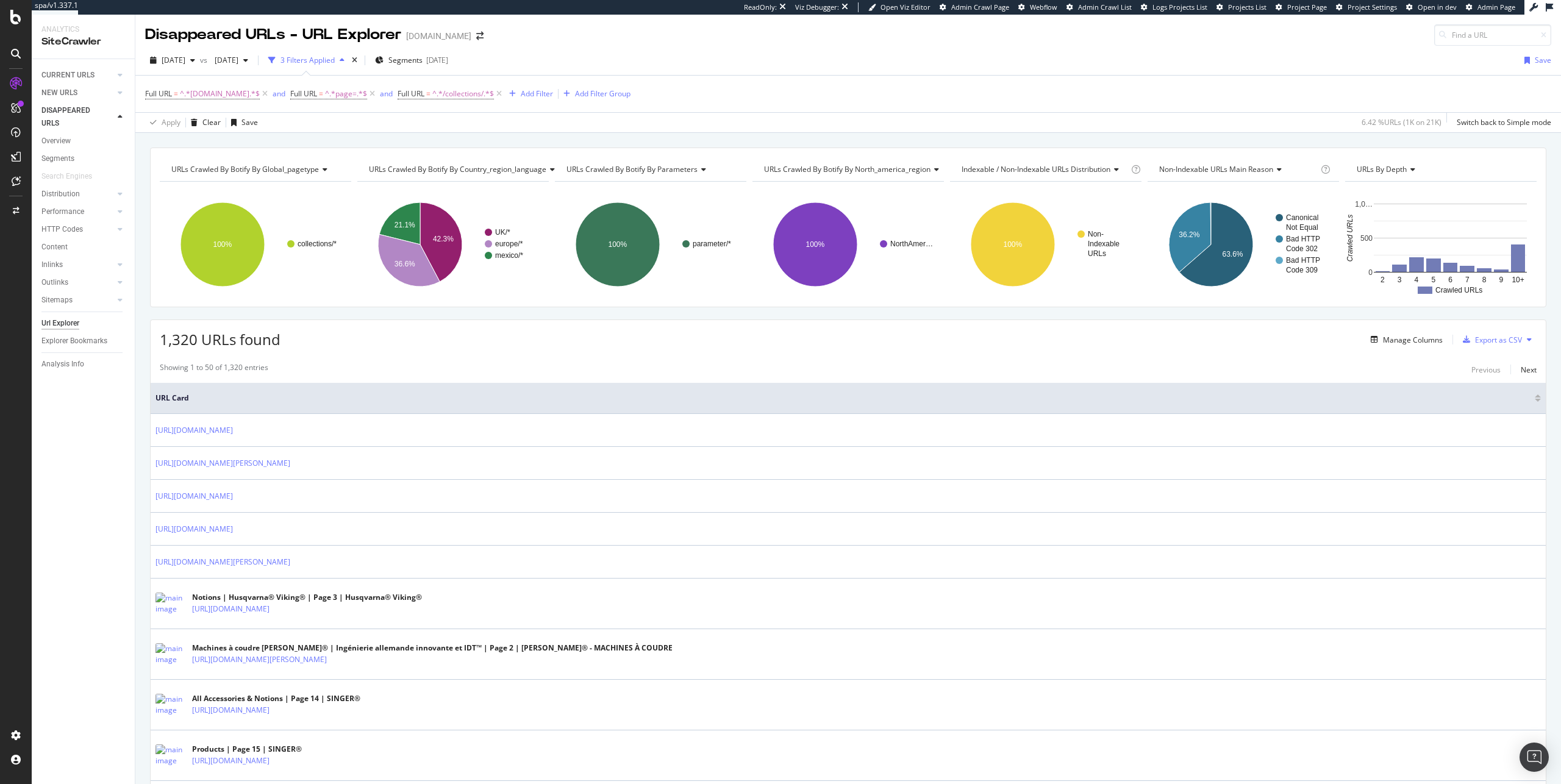
scroll to position [3, 0]
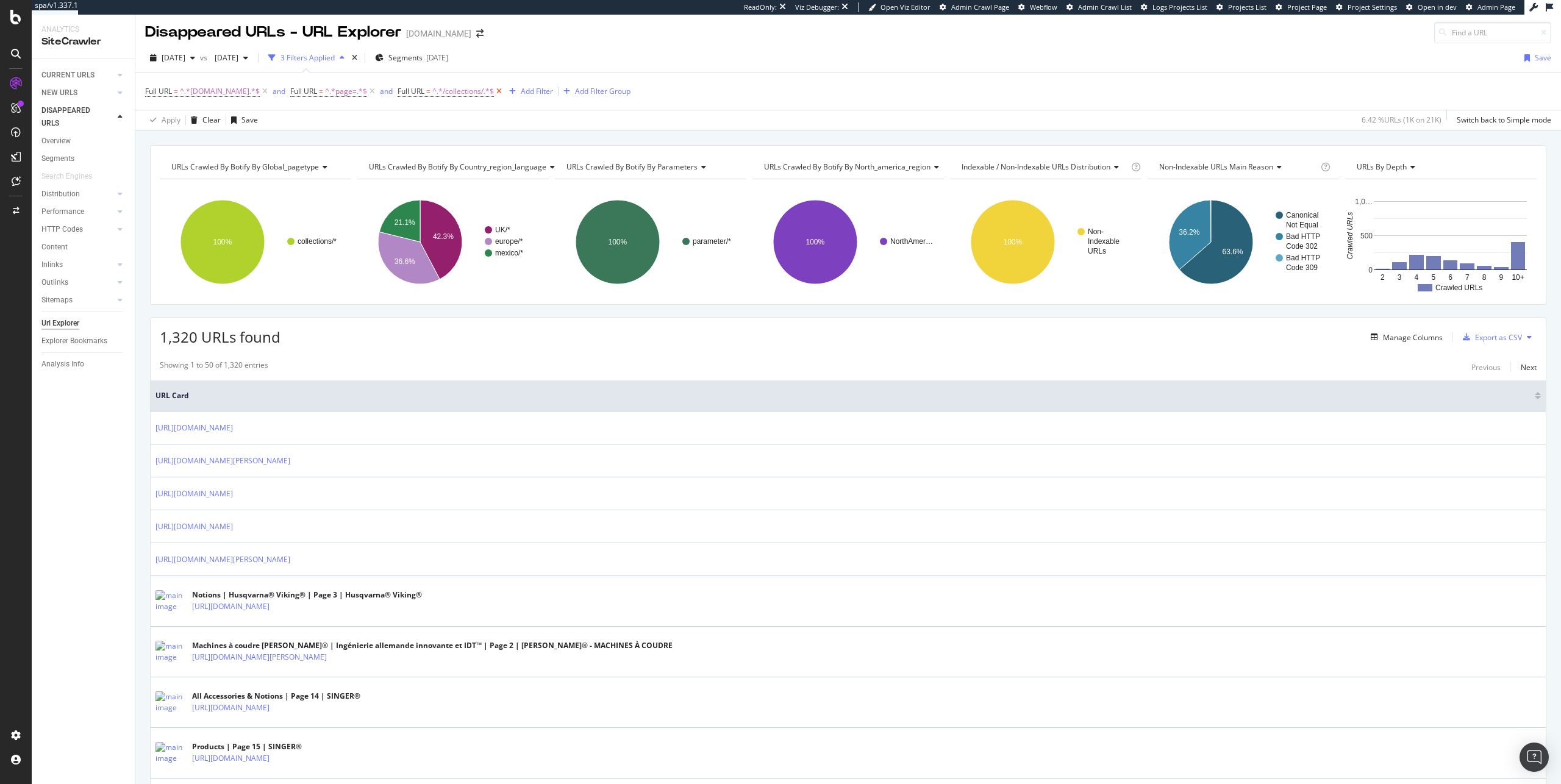
click at [496, 92] on icon at bounding box center [499, 92] width 10 height 12
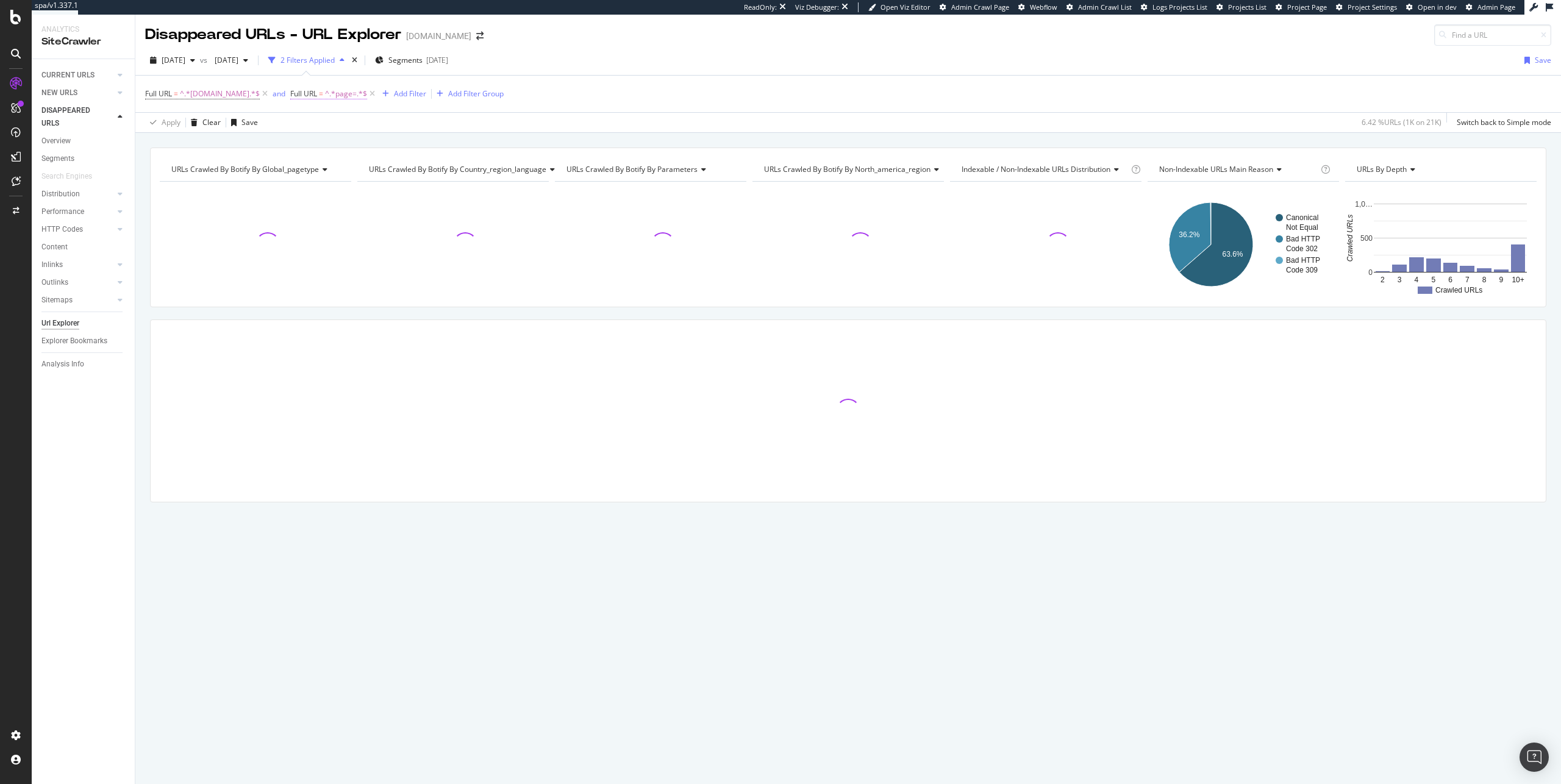
click at [310, 100] on span "Full URL = ^.*page=.*$" at bounding box center [334, 94] width 88 height 17
click at [312, 96] on span "Full URL" at bounding box center [304, 93] width 27 height 10
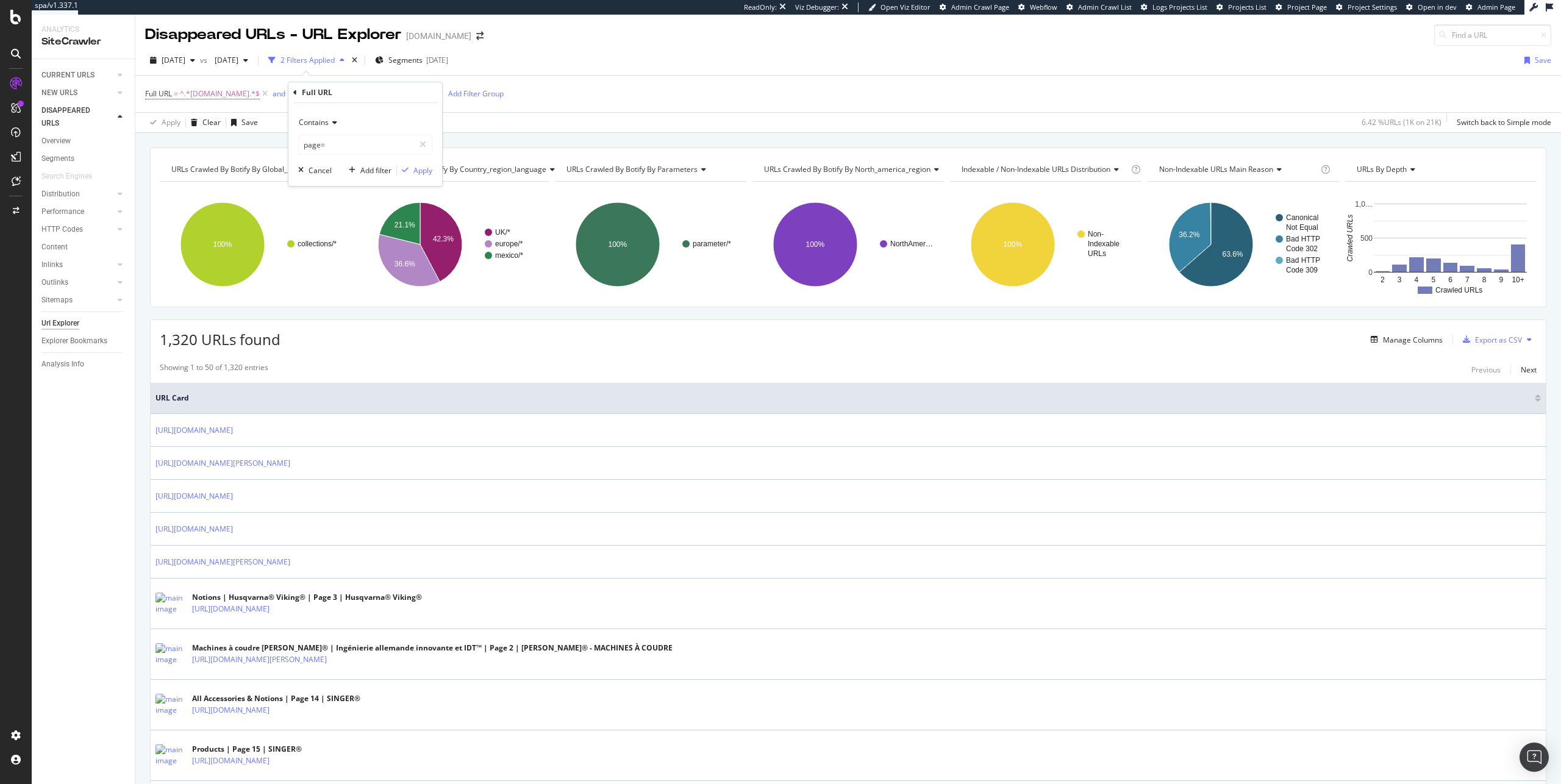
click at [328, 128] on div "Contains" at bounding box center [365, 122] width 134 height 20
click at [374, 255] on div "Doesn't contain" at bounding box center [366, 258] width 130 height 16
click at [419, 172] on div "Apply" at bounding box center [423, 170] width 19 height 10
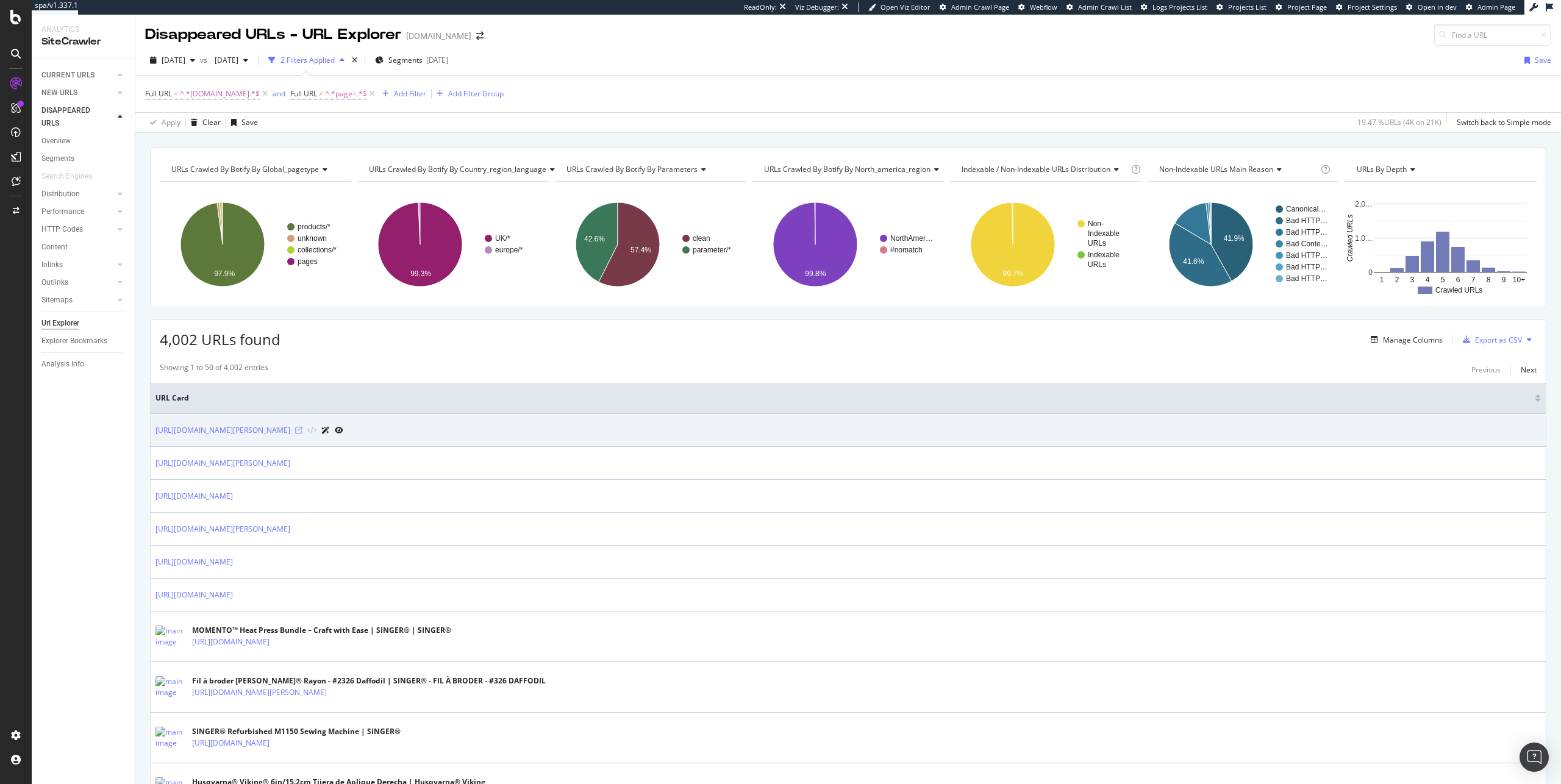
click at [303, 428] on icon at bounding box center [298, 430] width 7 height 7
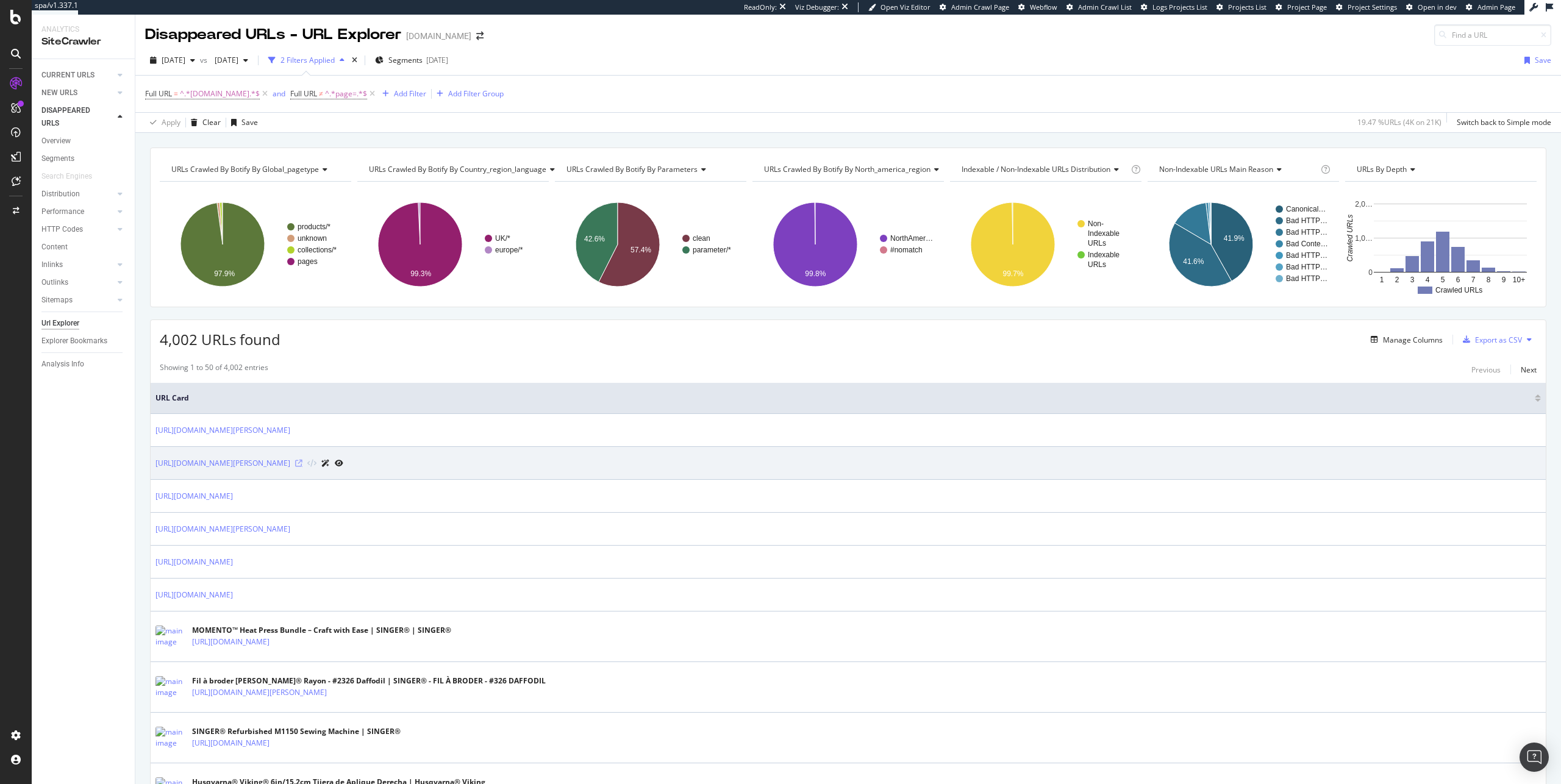
click at [303, 462] on icon at bounding box center [298, 463] width 7 height 7
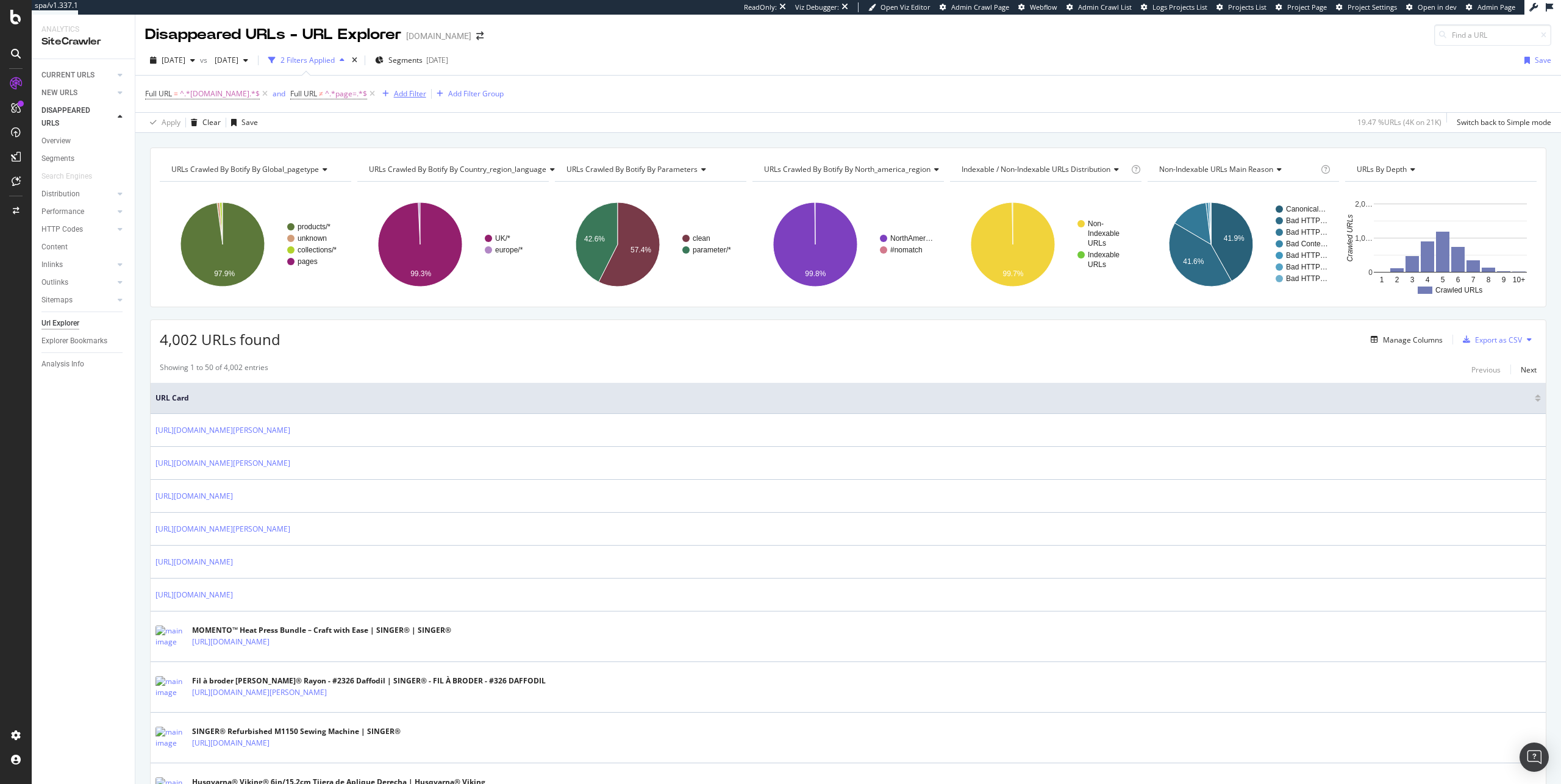
click at [404, 99] on div "Add Filter" at bounding box center [402, 94] width 49 height 14
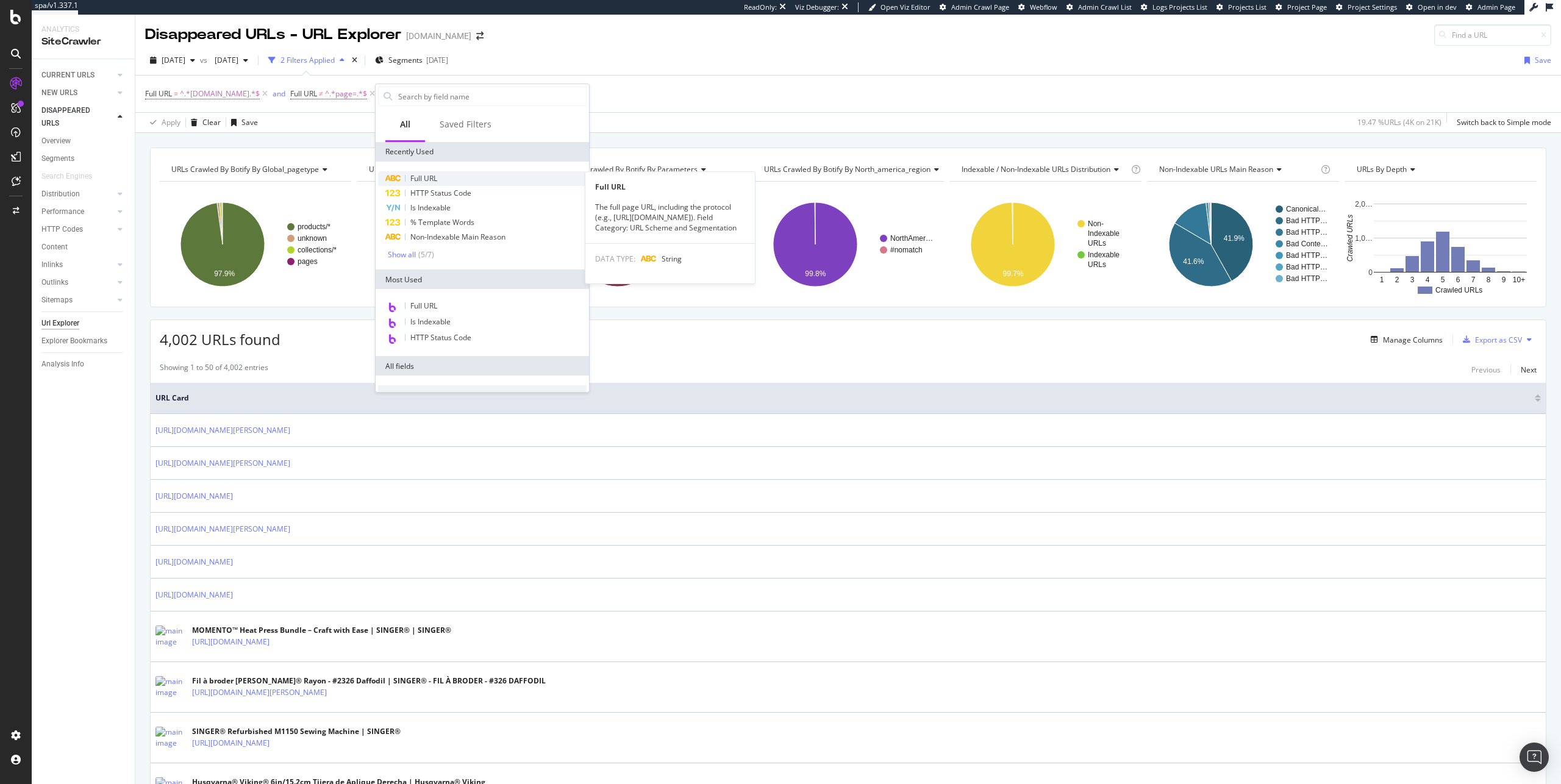
click at [431, 178] on span "Full URL" at bounding box center [424, 178] width 27 height 10
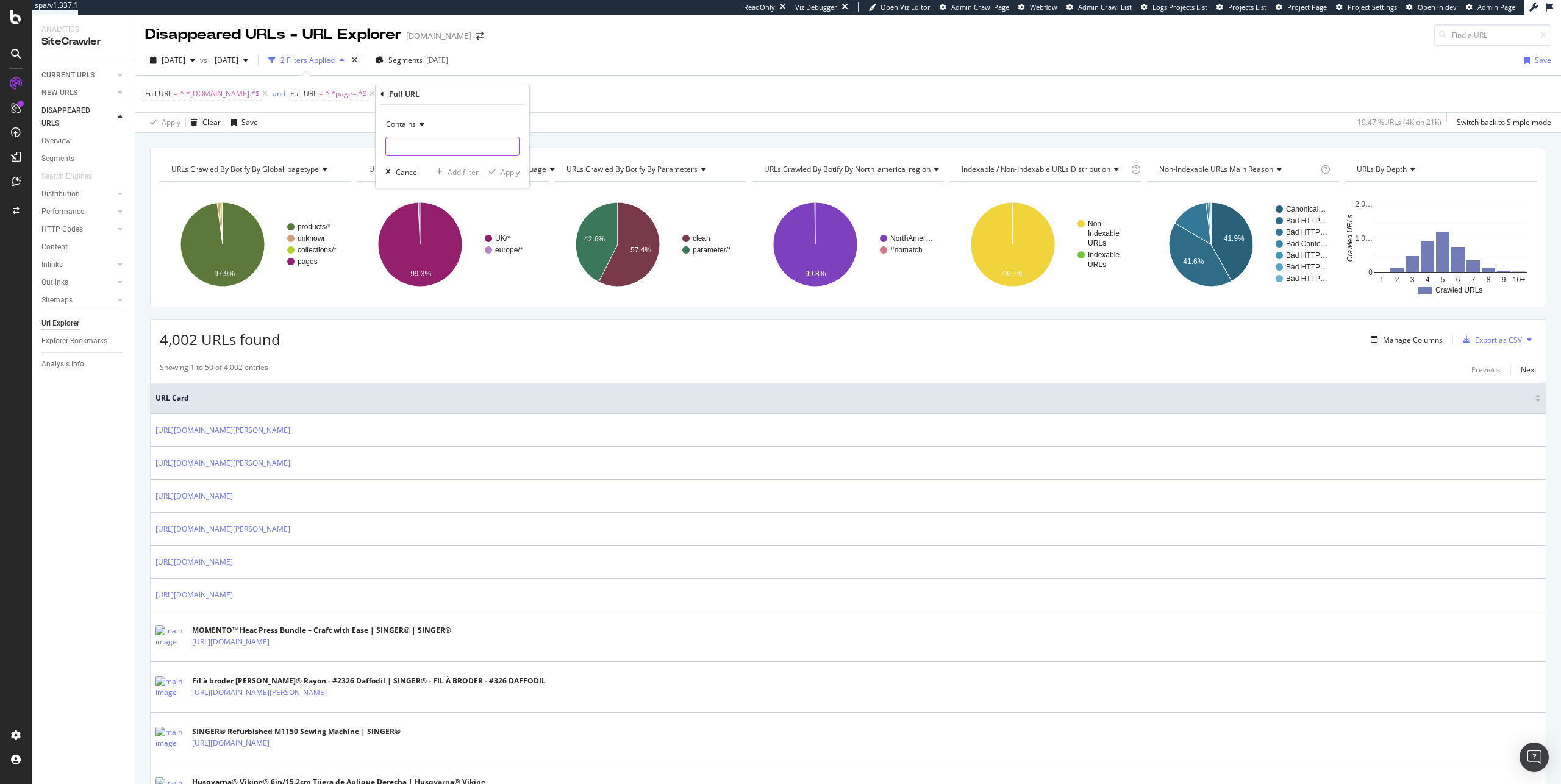
click at [442, 149] on input "text" at bounding box center [452, 146] width 133 height 20
click at [420, 123] on icon at bounding box center [420, 124] width 9 height 7
click at [461, 266] on div "Doesn't contain" at bounding box center [454, 260] width 130 height 16
click at [431, 138] on input "text" at bounding box center [452, 146] width 133 height 20
type input "/fr/"
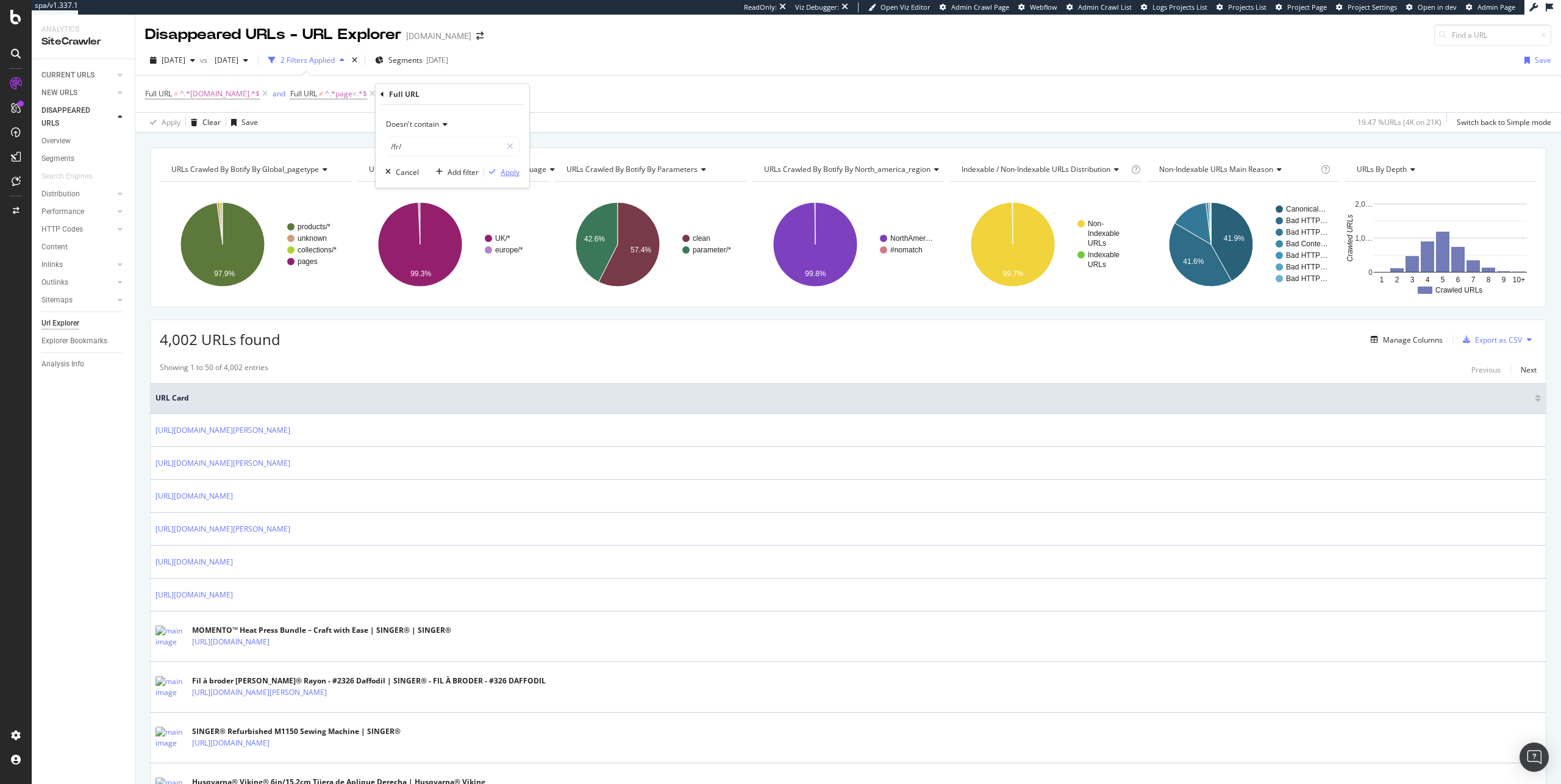
click at [494, 170] on icon "button" at bounding box center [493, 172] width 7 height 7
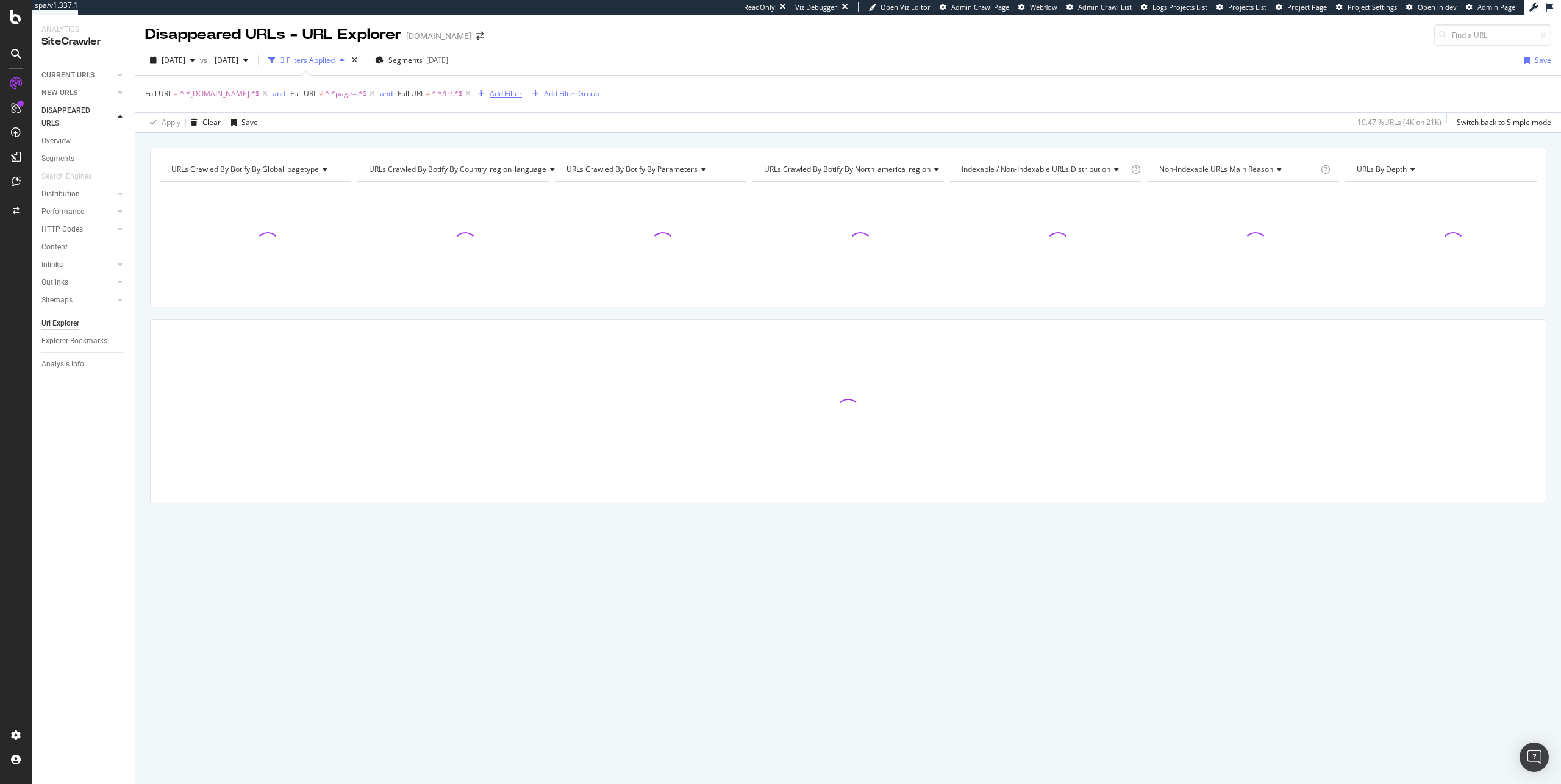
click at [503, 92] on div "Add Filter" at bounding box center [506, 93] width 33 height 10
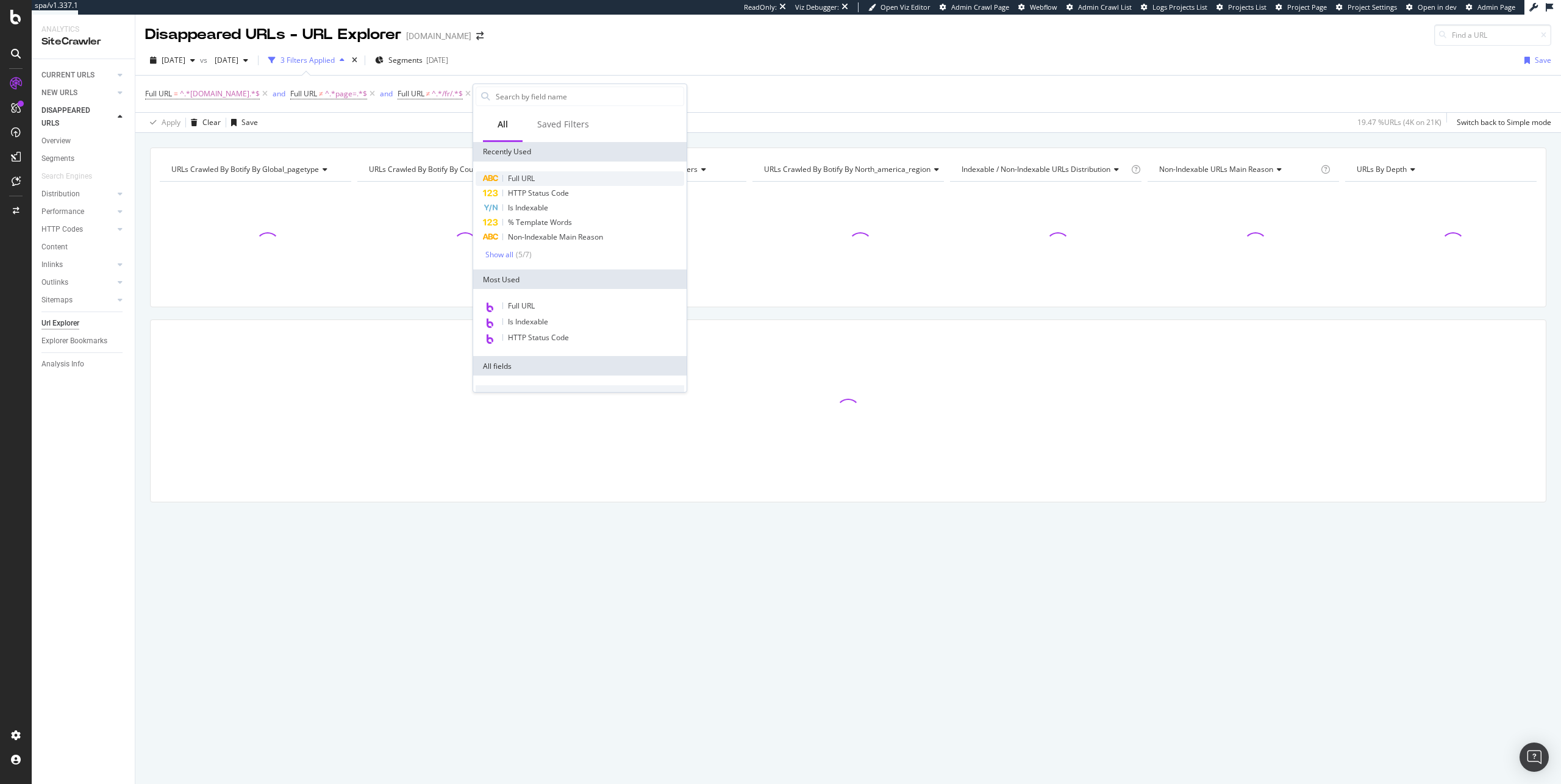
click at [545, 181] on div "Full URL" at bounding box center [579, 179] width 208 height 15
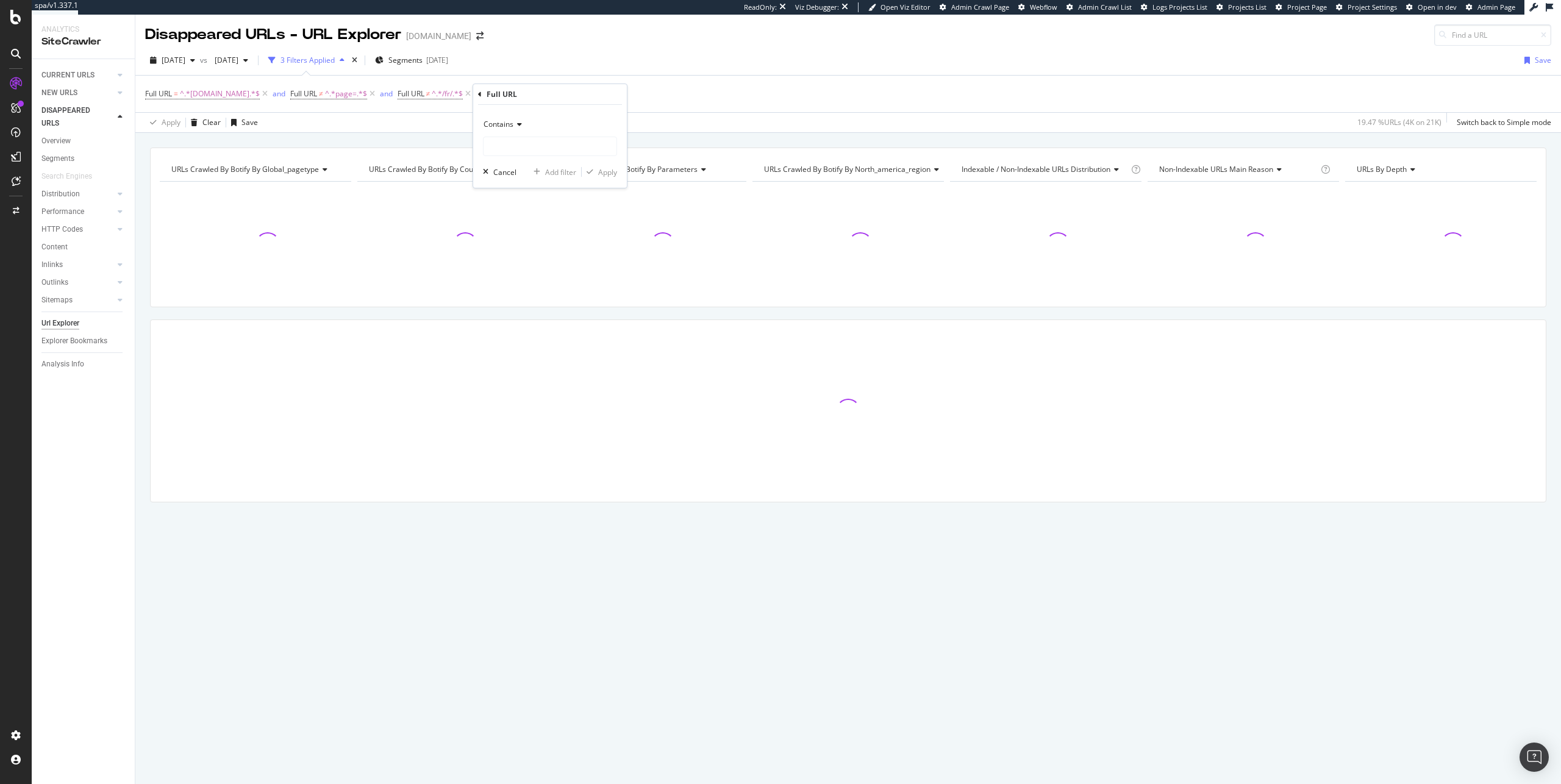
click at [504, 124] on span "Contains" at bounding box center [499, 123] width 30 height 10
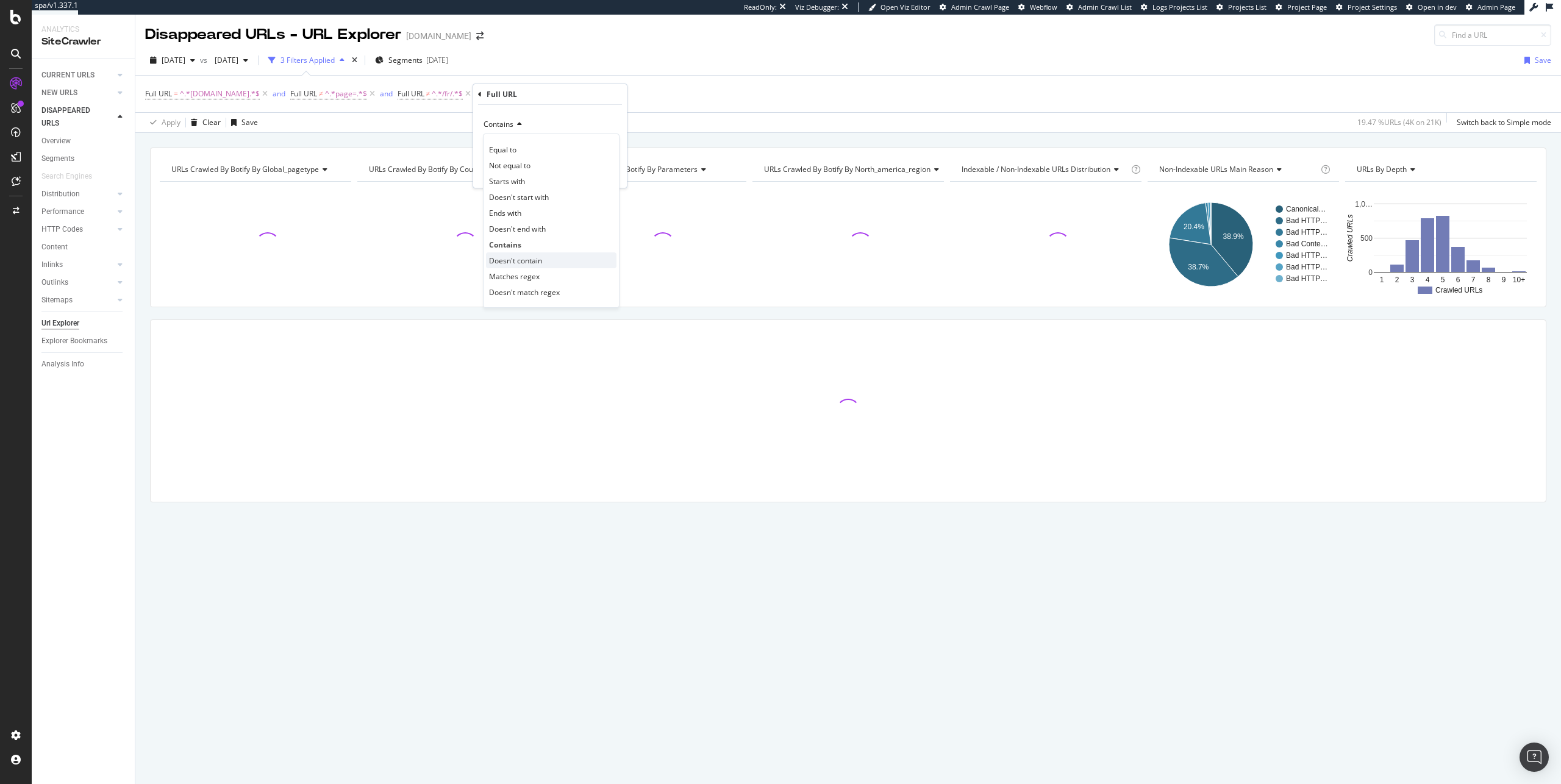
click at [552, 261] on div "Doesn't contain" at bounding box center [551, 260] width 130 height 16
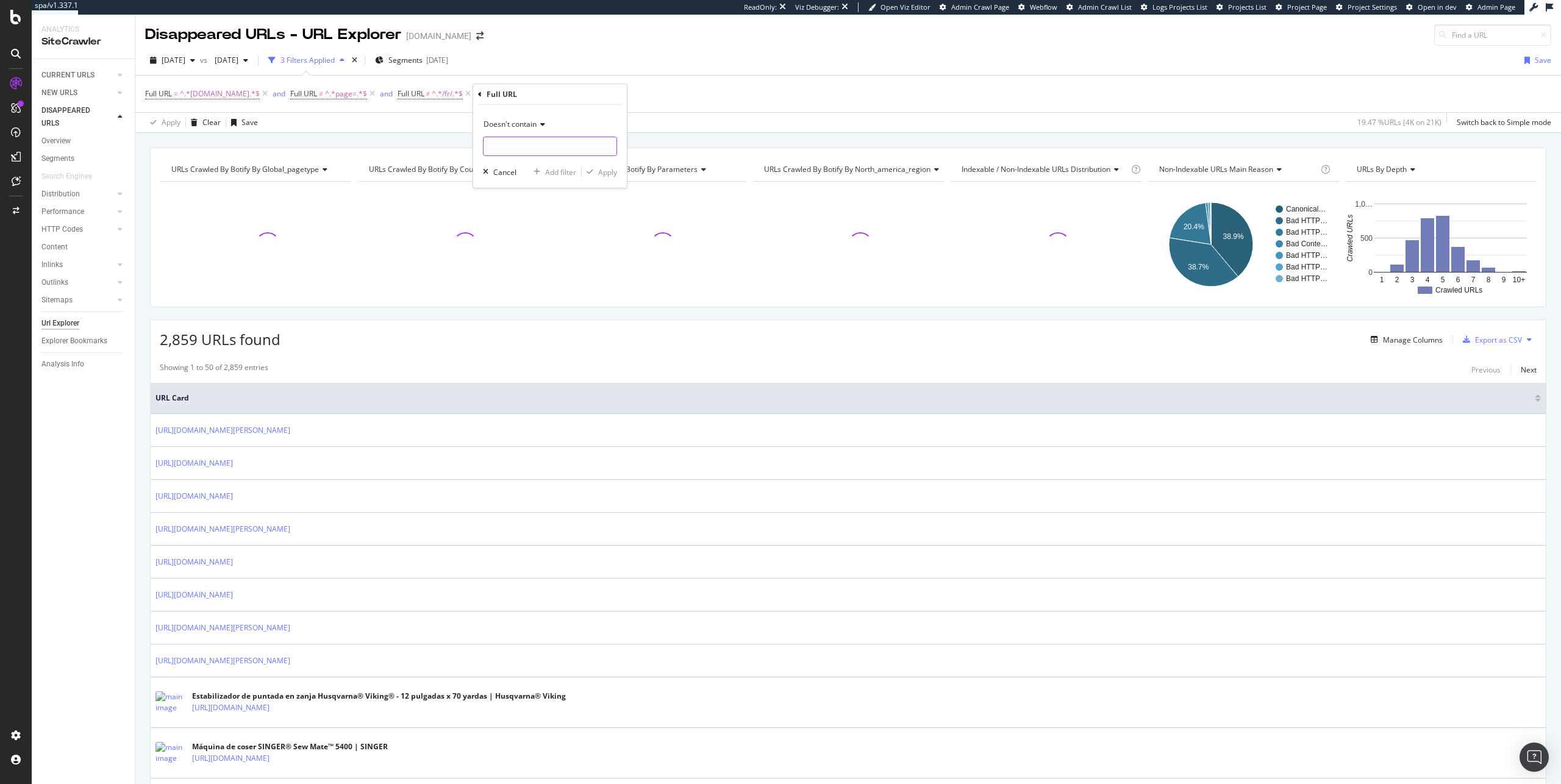
click at [536, 142] on input "text" at bounding box center [550, 146] width 133 height 20
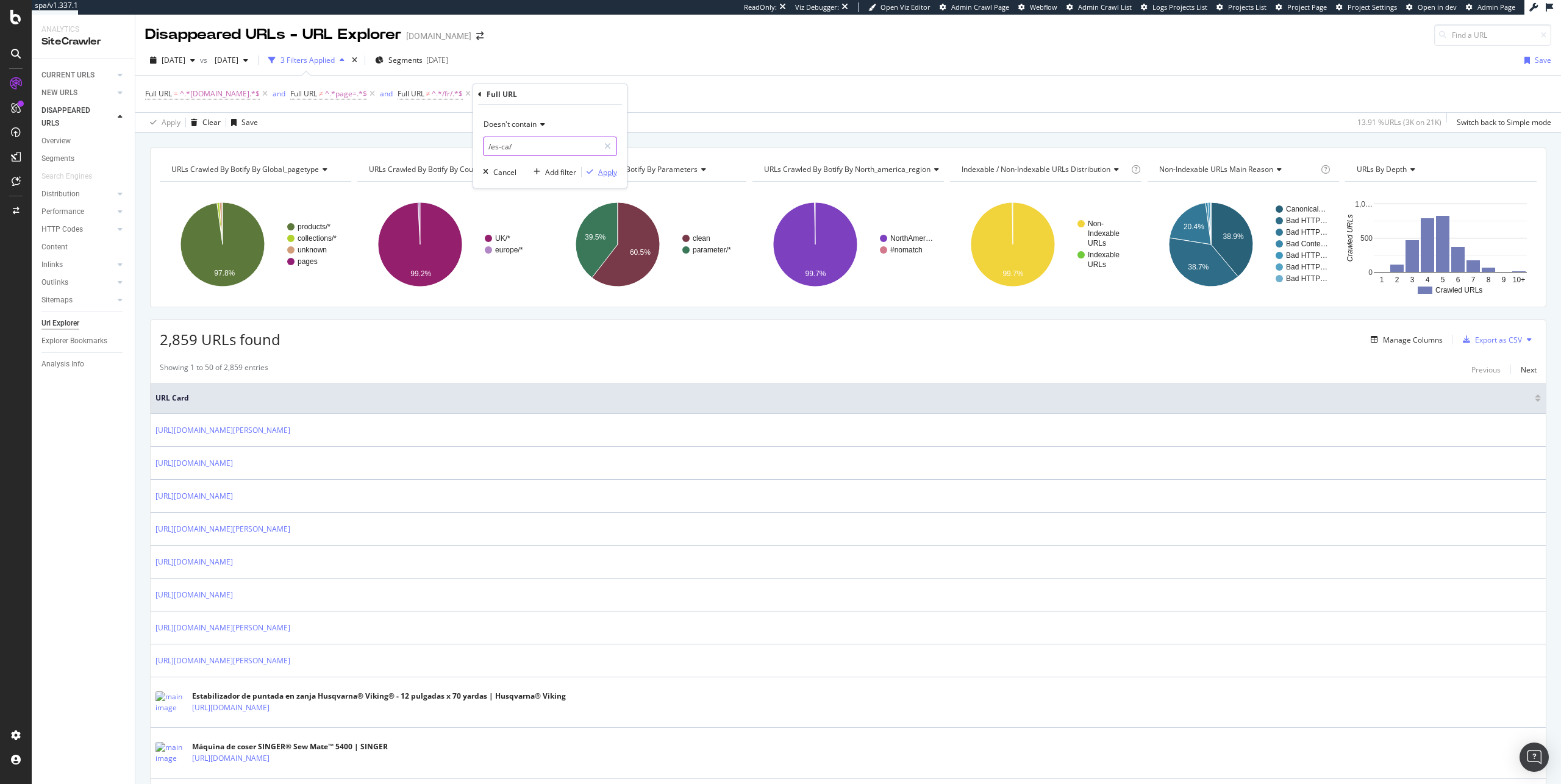
type input "/es-ca/"
click at [592, 172] on icon "button" at bounding box center [590, 172] width 7 height 7
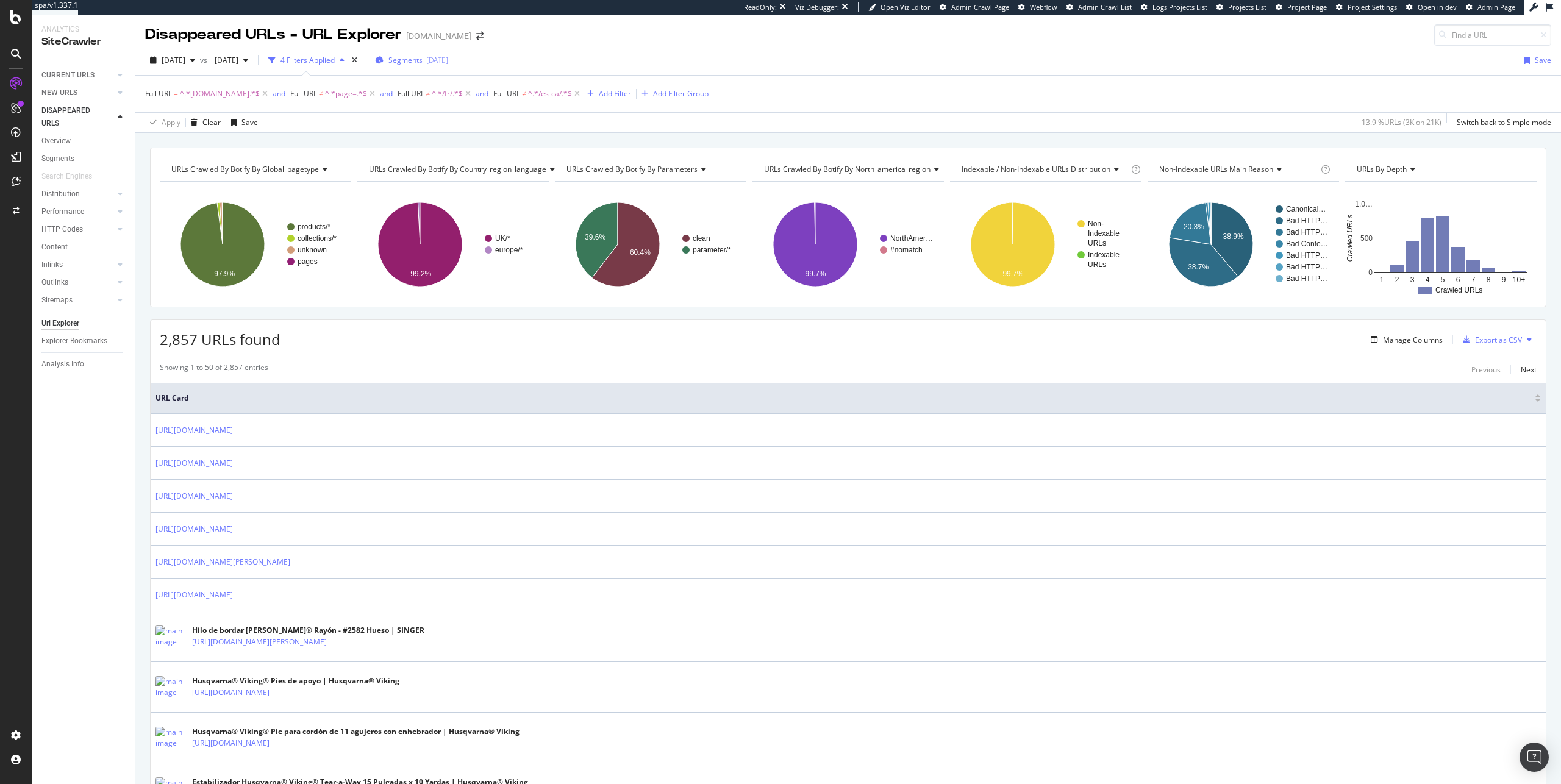
click at [423, 59] on span "Segments" at bounding box center [406, 60] width 34 height 10
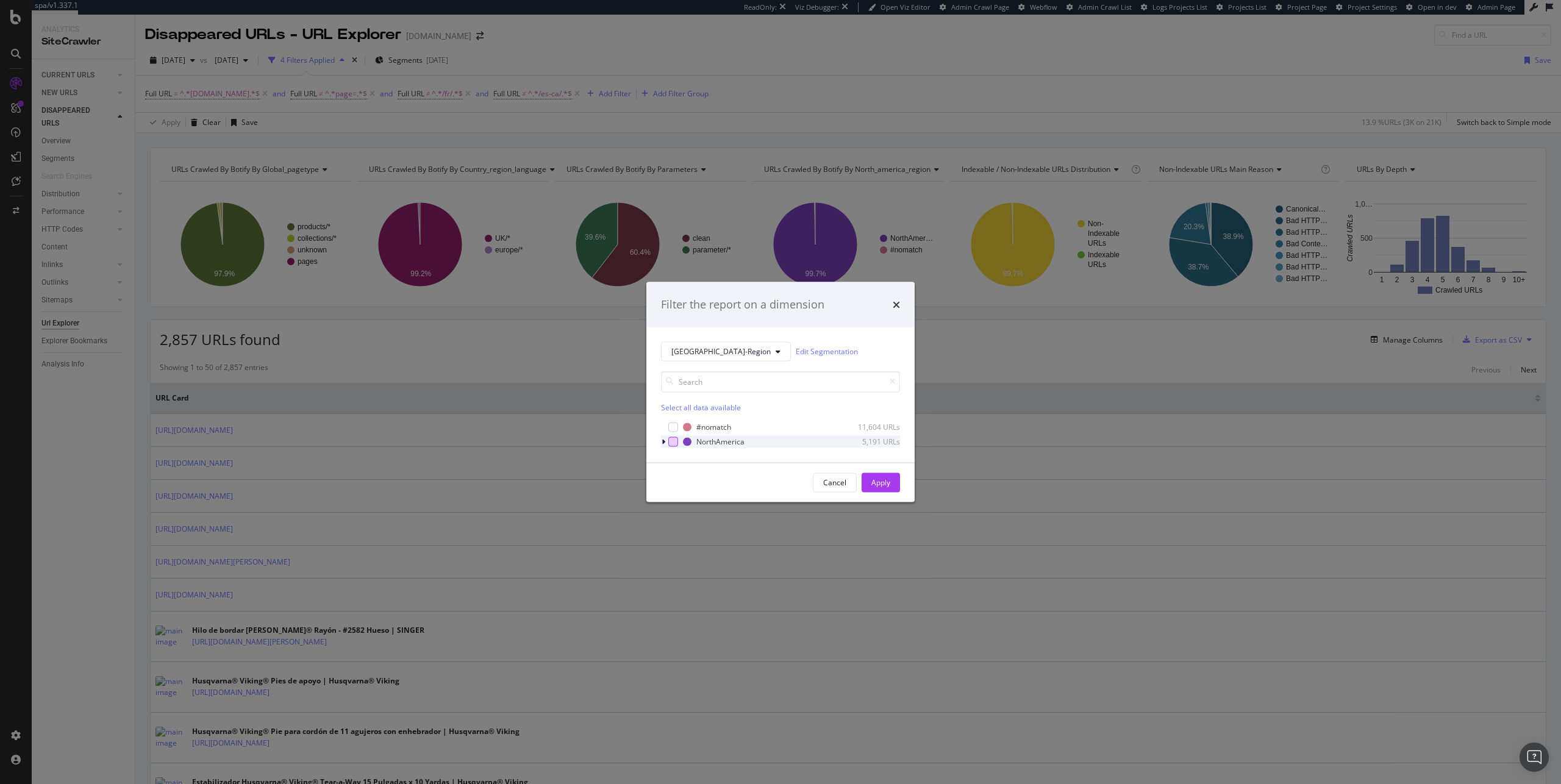
click at [672, 444] on div "modal" at bounding box center [673, 442] width 9 height 9
click at [883, 485] on div "Apply" at bounding box center [881, 482] width 19 height 10
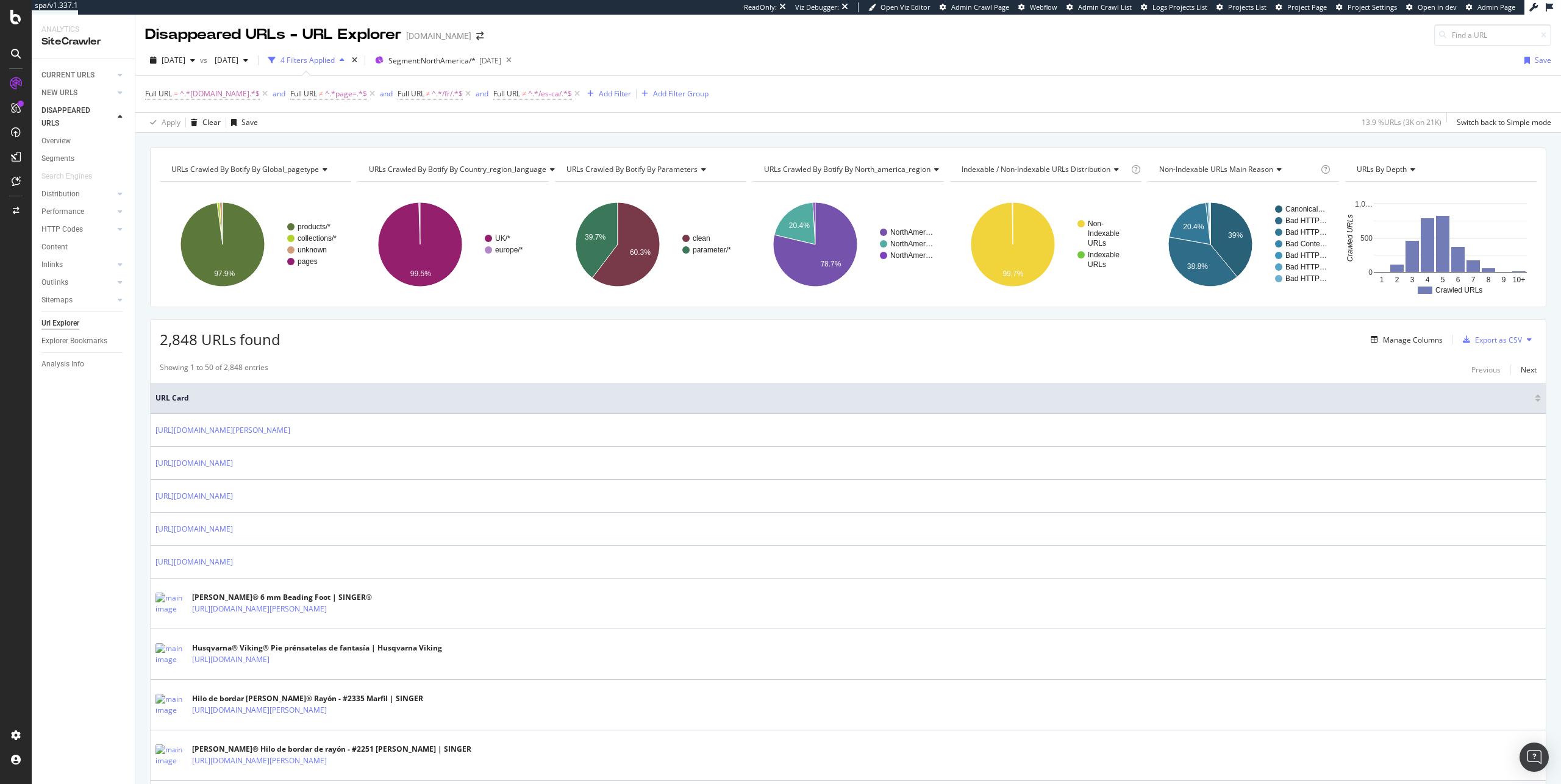
click at [471, 156] on div "URLs Crawled By Botify By global_pagetype Chart (by Value) Table Expand Export …" at bounding box center [848, 227] width 1396 height 159
click at [473, 168] on span "URLs Crawled By Botify By country_region_language" at bounding box center [458, 169] width 178 height 10
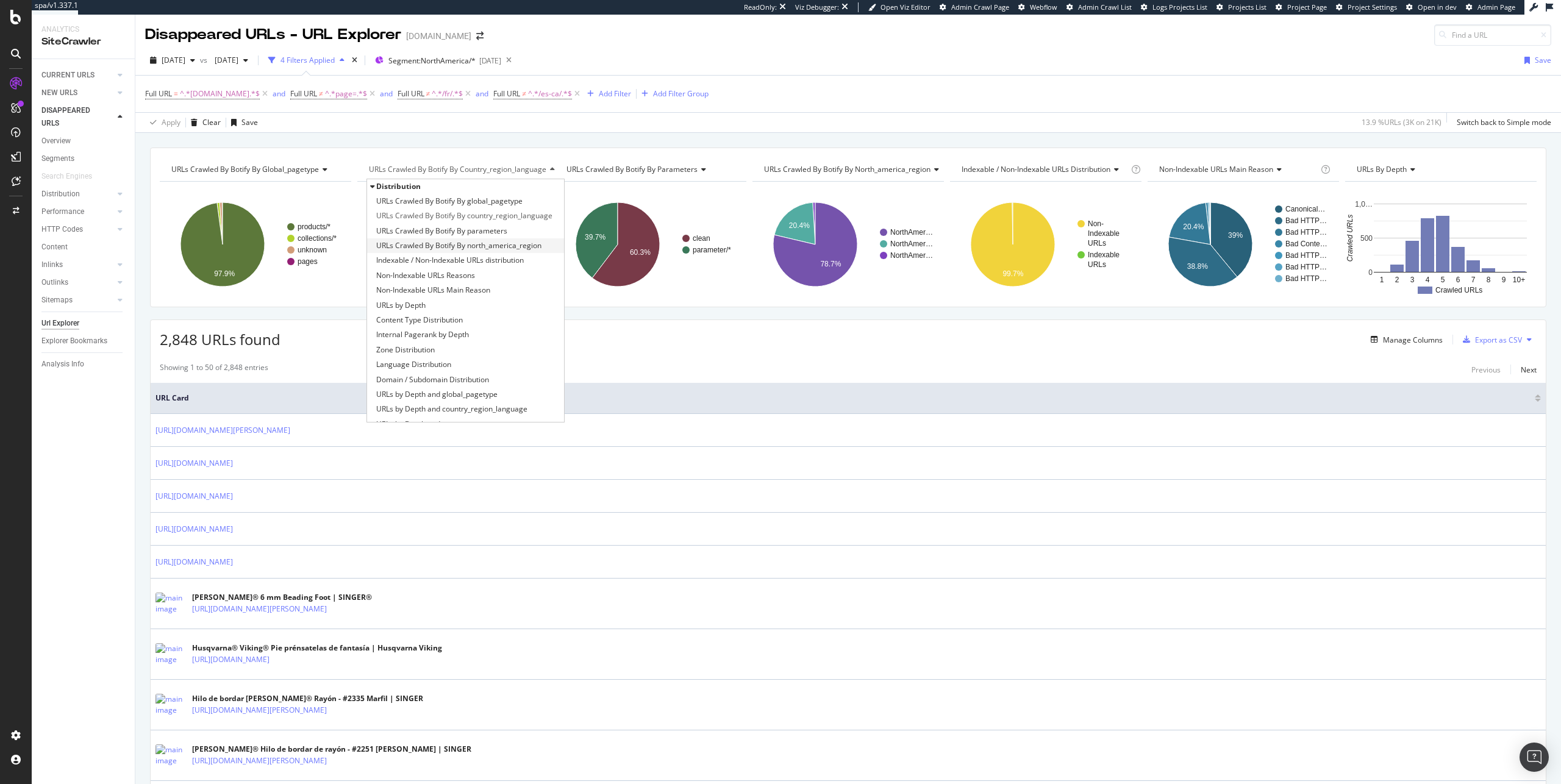
click at [479, 243] on span "URLs Crawled By Botify By north_america_region" at bounding box center [459, 246] width 166 height 12
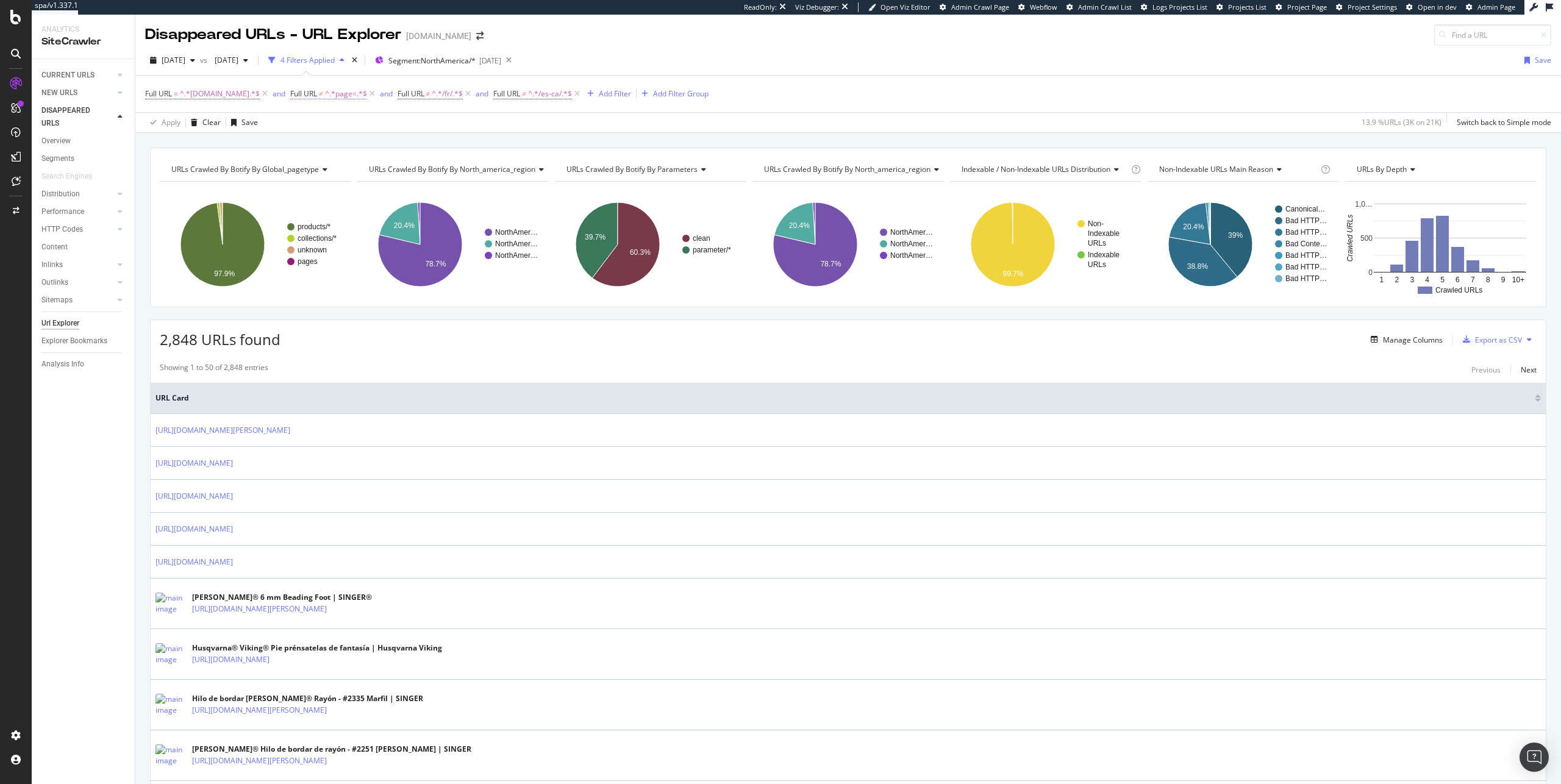
click at [319, 94] on span "≠" at bounding box center [321, 93] width 4 height 10
click at [350, 130] on div "Doesn't contain" at bounding box center [365, 122] width 134 height 20
click at [349, 123] on span "Doesn't contain" at bounding box center [325, 122] width 53 height 10
drag, startPoint x: 365, startPoint y: 239, endPoint x: 383, endPoint y: 218, distance: 27.7
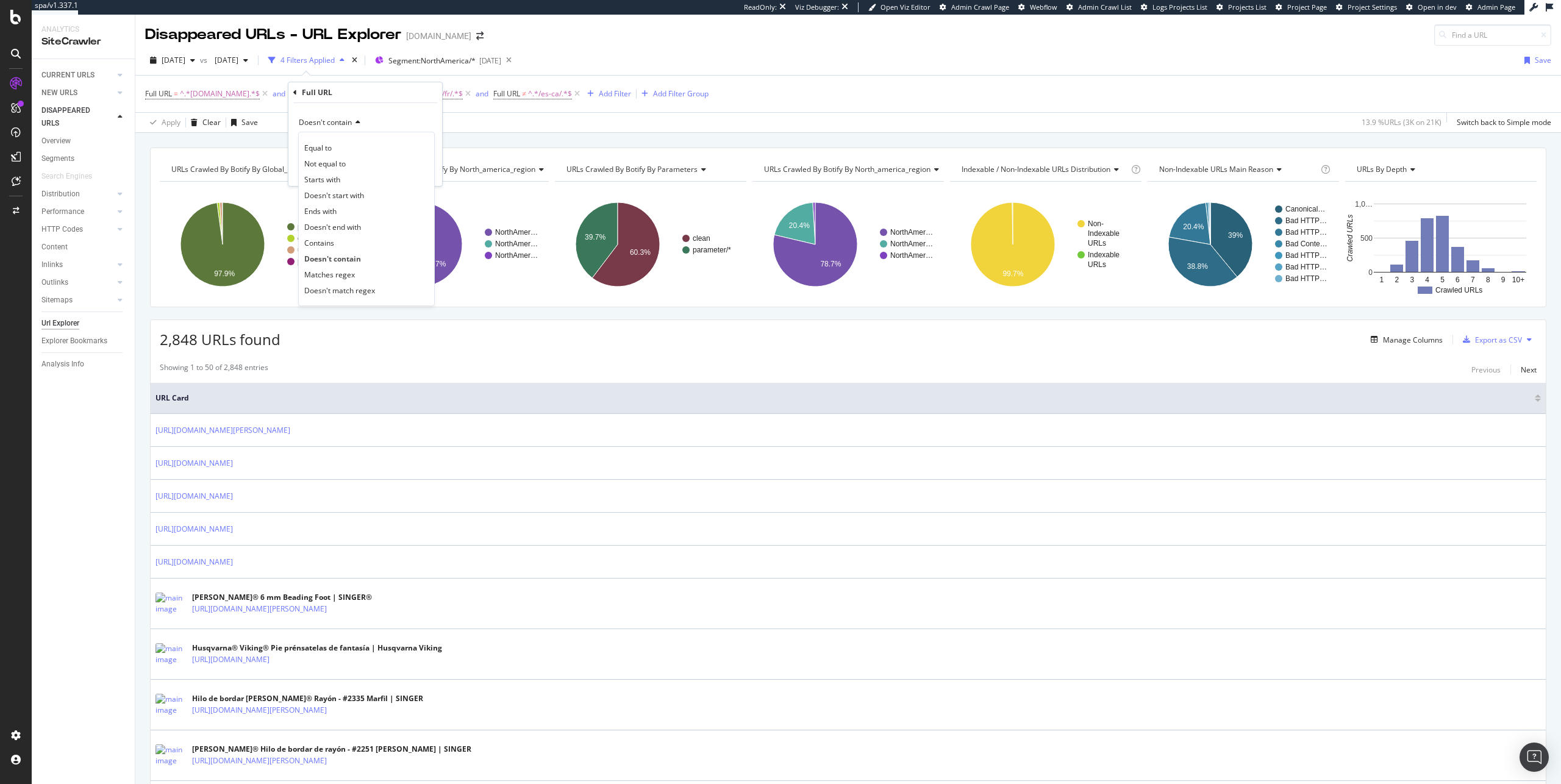
click at [366, 239] on div "Contains" at bounding box center [366, 242] width 130 height 16
click at [438, 161] on div "Contains page= Cancel Add filter Apply" at bounding box center [365, 144] width 153 height 83
click at [429, 165] on div "Apply" at bounding box center [423, 170] width 19 height 10
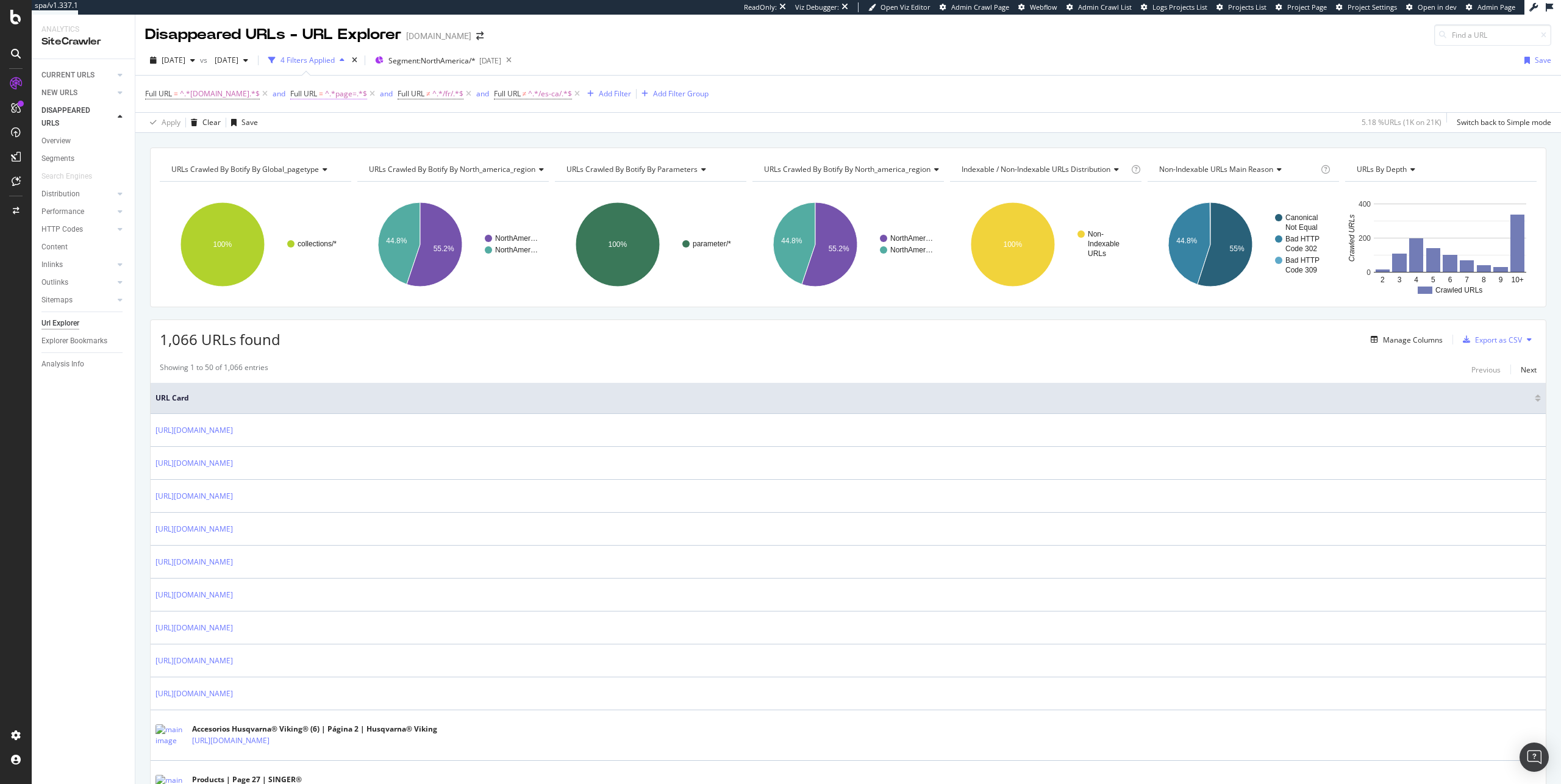
click at [322, 92] on span "Full URL = ^.*page=.*$" at bounding box center [328, 94] width 77 height 11
click at [326, 151] on input "page=" at bounding box center [356, 144] width 115 height 20
click at [319, 123] on span "Contains" at bounding box center [313, 122] width 30 height 10
click at [379, 262] on div "Doesn't contain" at bounding box center [366, 258] width 130 height 16
click at [423, 175] on div "Apply" at bounding box center [415, 170] width 35 height 11
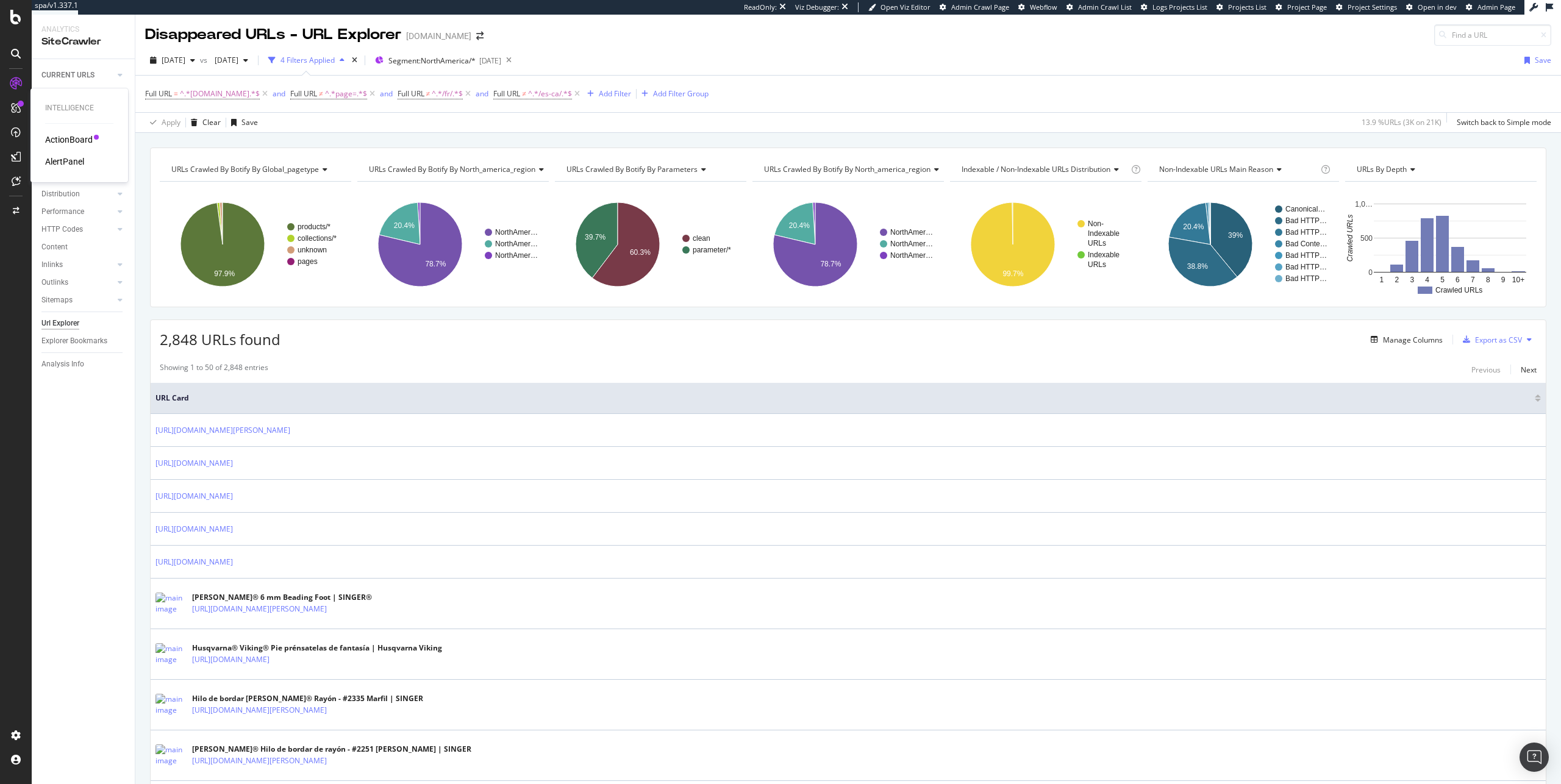
drag, startPoint x: 77, startPoint y: 165, endPoint x: 90, endPoint y: 160, distance: 13.9
